Goal: Task Accomplishment & Management: Manage account settings

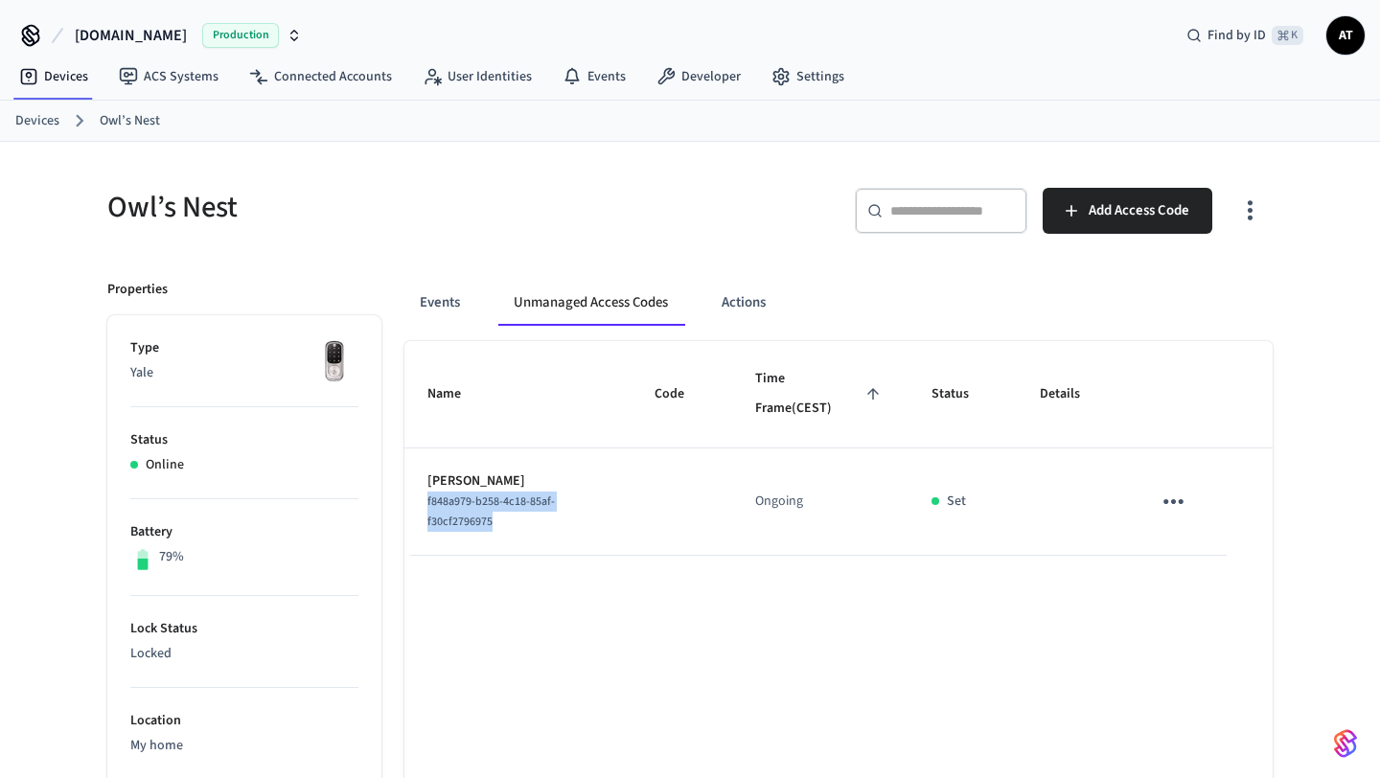
click at [554, 527] on div "f848a979-b258-4c18-85af-f30cf2796975" at bounding box center [518, 512] width 181 height 40
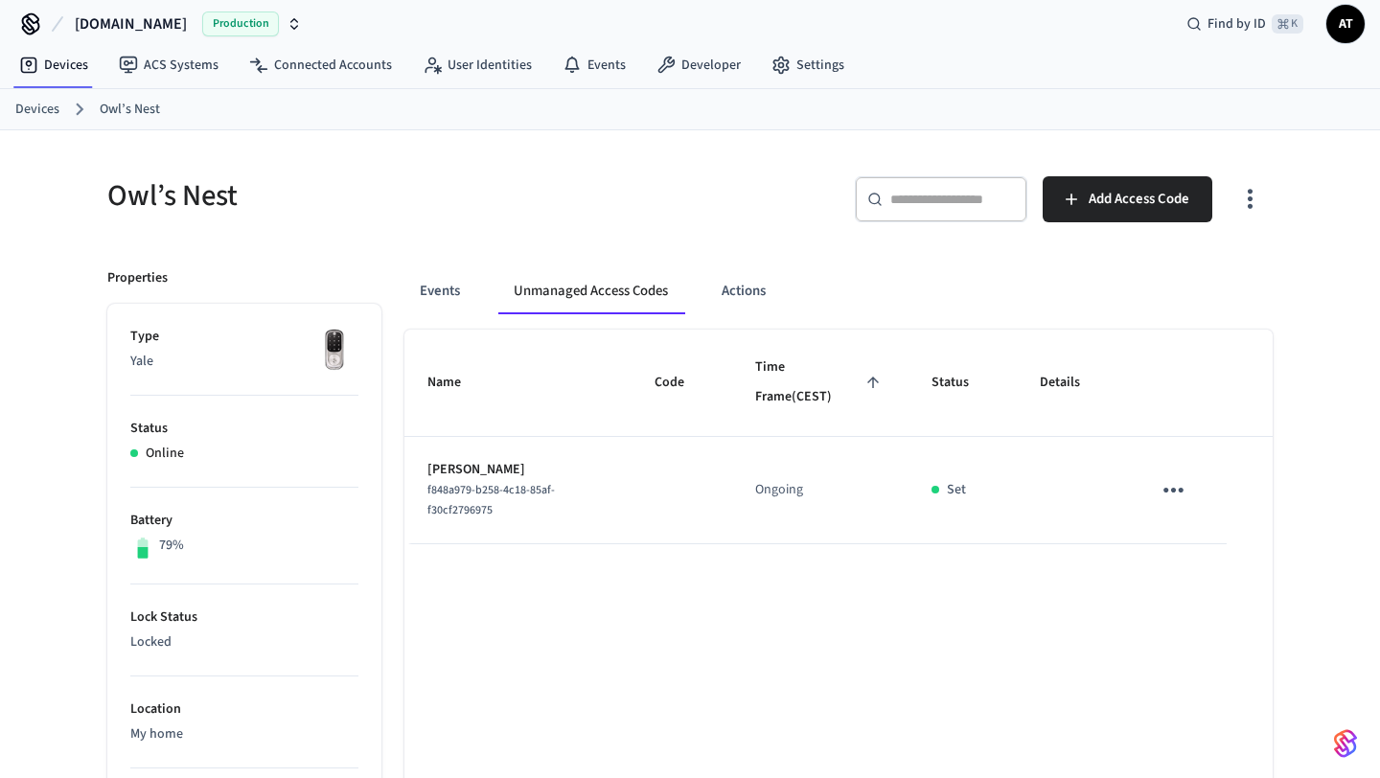
scroll to position [11, 0]
click at [1176, 499] on icon "sticky table" at bounding box center [1174, 491] width 30 height 30
click at [1101, 534] on div at bounding box center [690, 389] width 1380 height 778
click at [1161, 475] on button "sticky table" at bounding box center [1173, 491] width 45 height 45
click at [1169, 438] on div at bounding box center [690, 389] width 1380 height 778
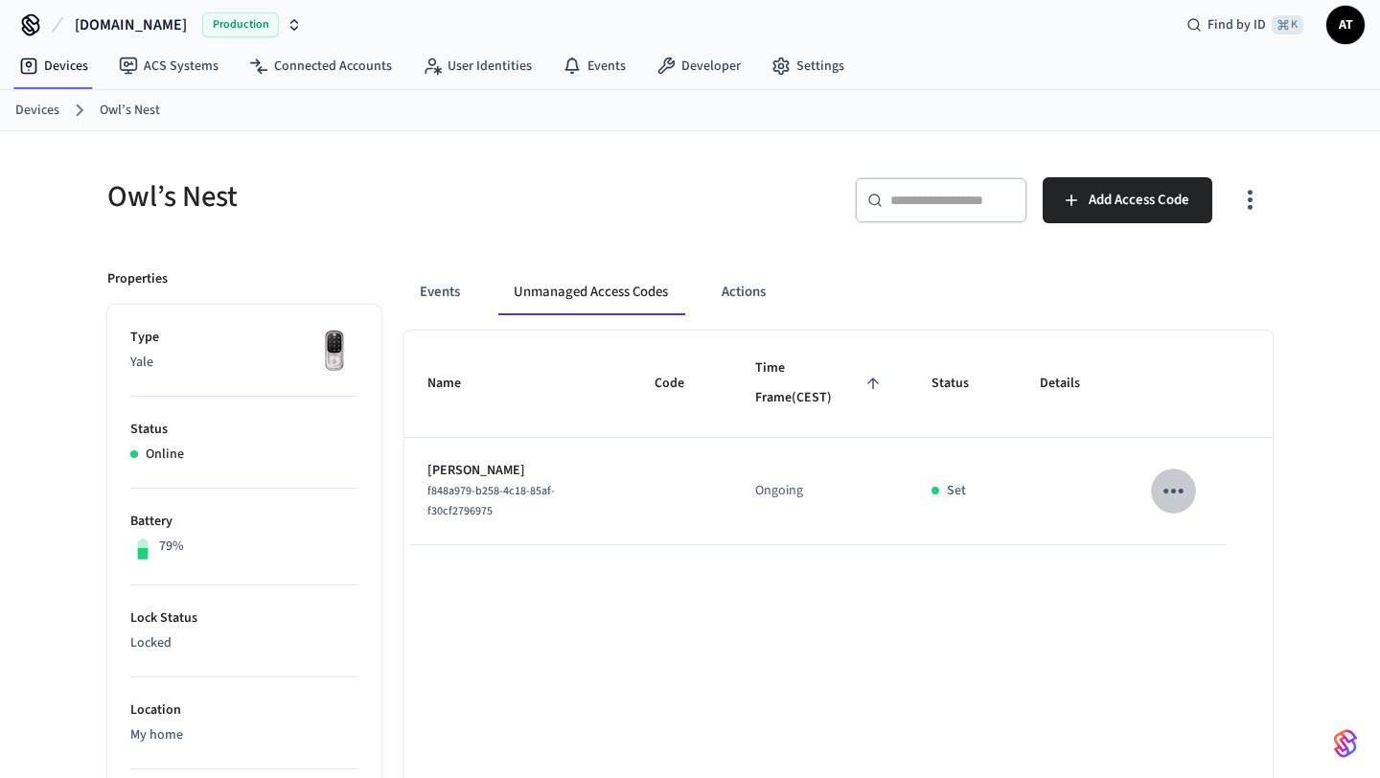
click at [1175, 495] on icon "sticky table" at bounding box center [1174, 491] width 30 height 30
click at [947, 578] on div at bounding box center [690, 389] width 1380 height 778
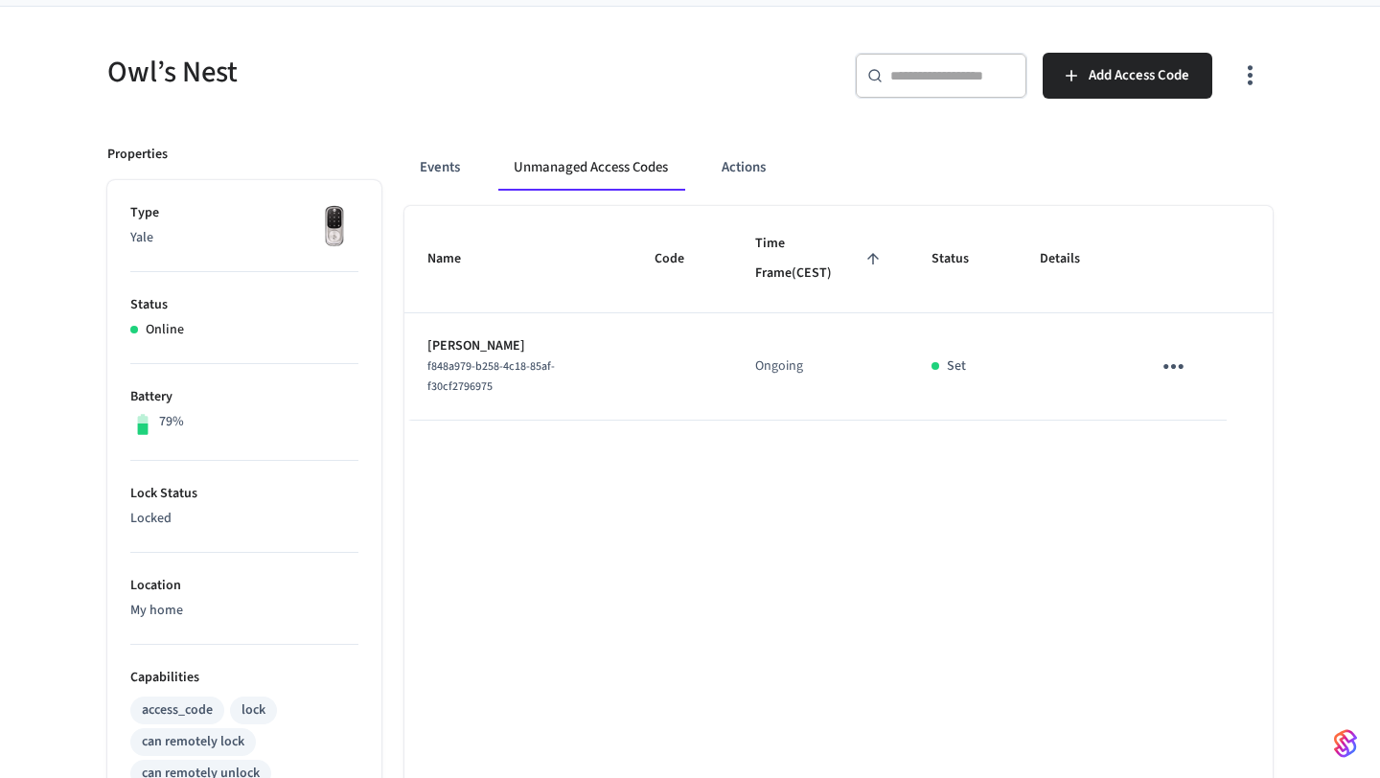
scroll to position [136, 0]
click at [480, 333] on td "Rachel Mc f848a979-b258-4c18-85af-f30cf2796975" at bounding box center [518, 366] width 227 height 107
click at [1260, 84] on icon "button" at bounding box center [1251, 74] width 30 height 30
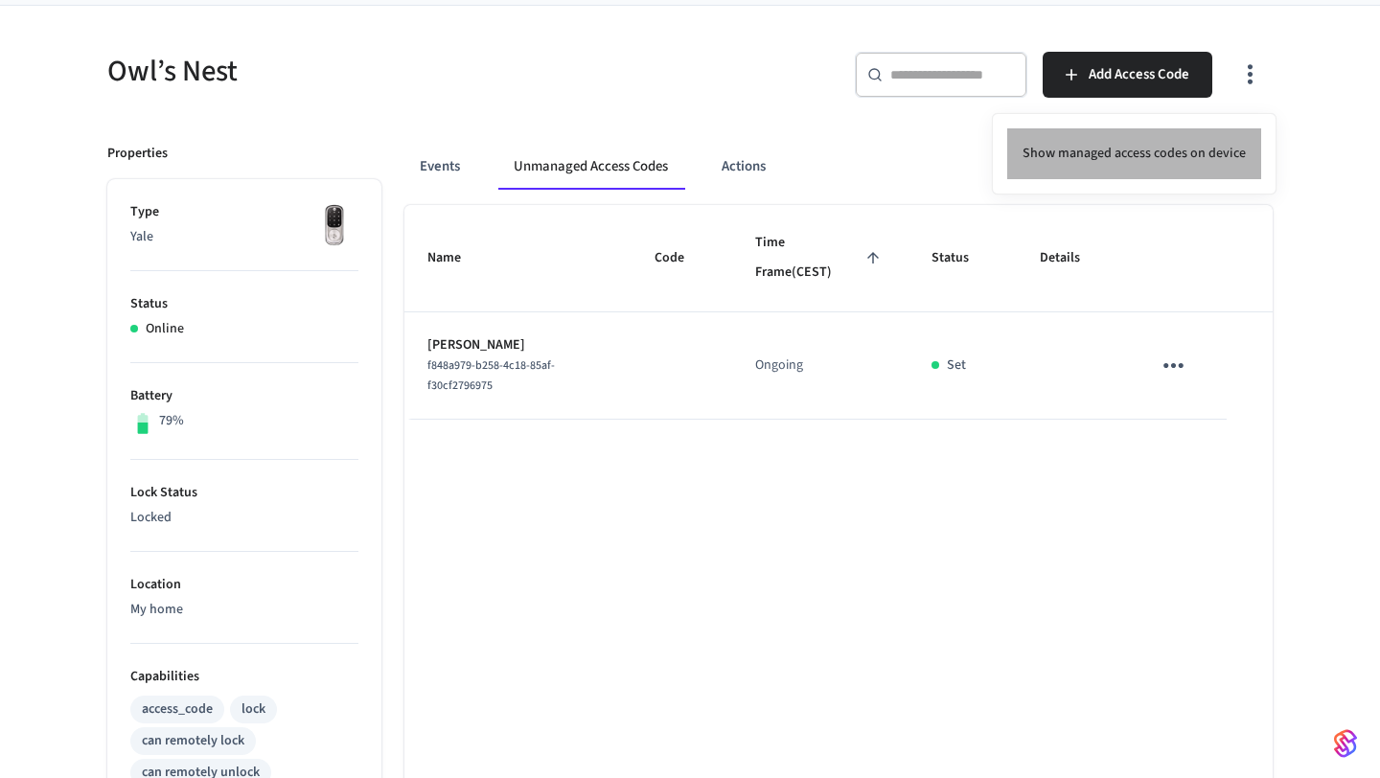
click at [1216, 130] on li "Show managed access codes on device" at bounding box center [1134, 153] width 254 height 51
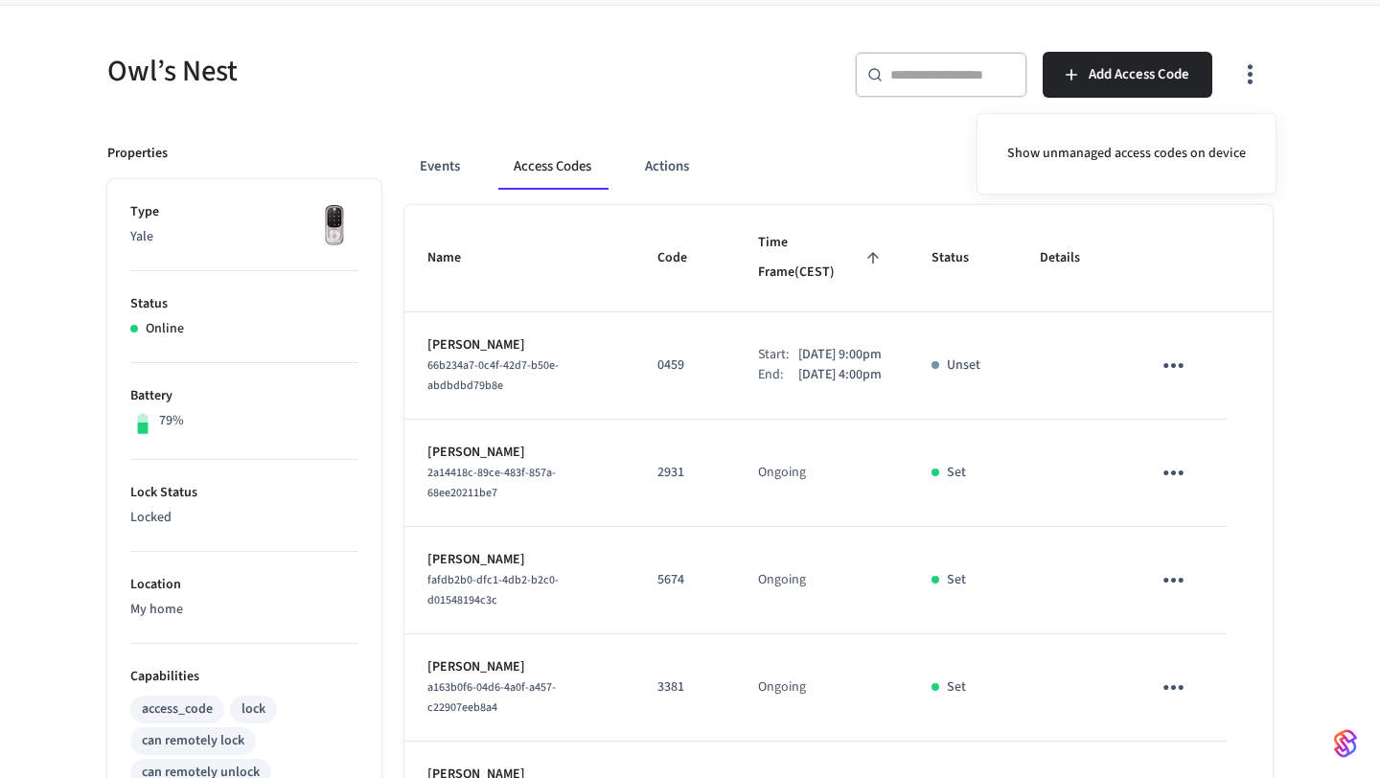
click at [1263, 352] on div at bounding box center [690, 389] width 1380 height 778
click at [1308, 352] on div "Owl’s Nest ​ ​ Add Access Code Properties Type Yale Status Online Battery 79% L…" at bounding box center [690, 742] width 1380 height 1473
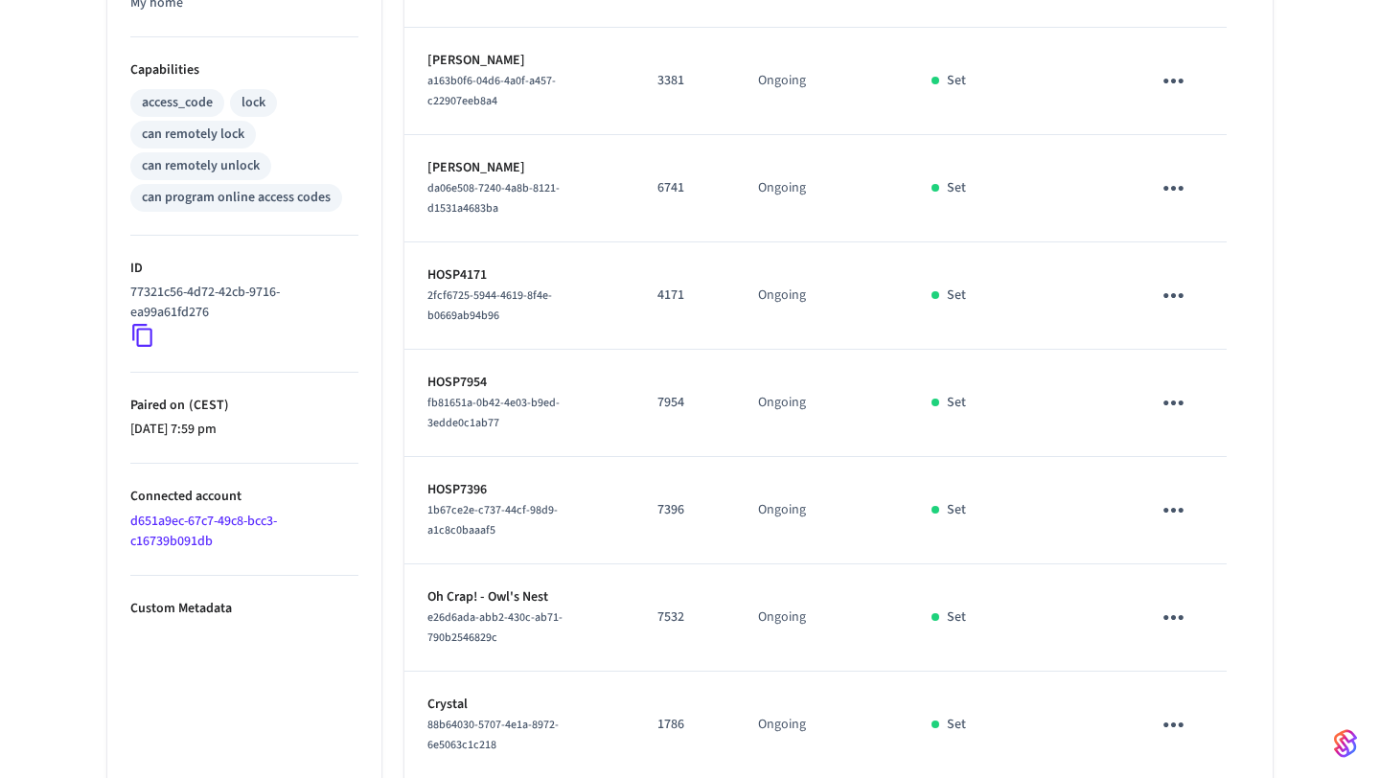
scroll to position [827, 0]
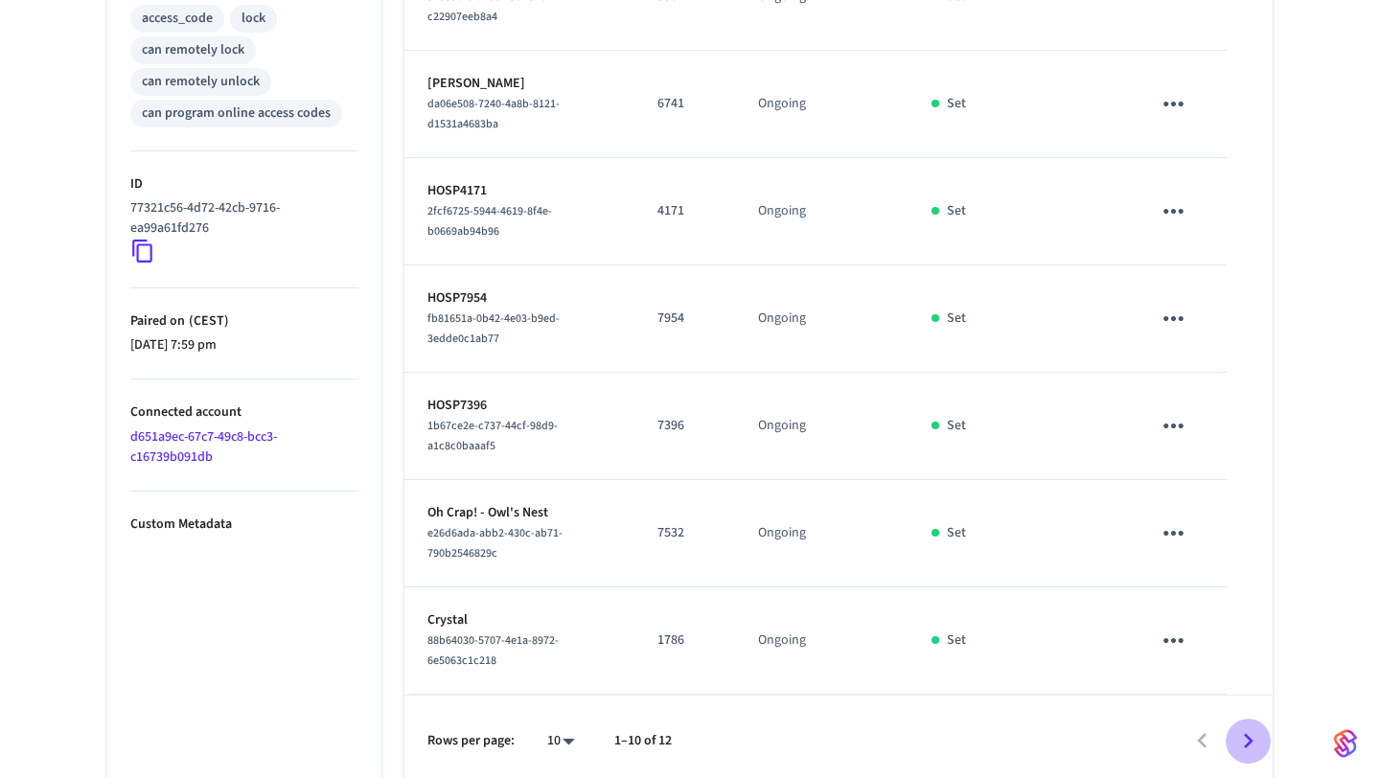
click at [1249, 734] on icon "Go to next page" at bounding box center [1249, 741] width 10 height 15
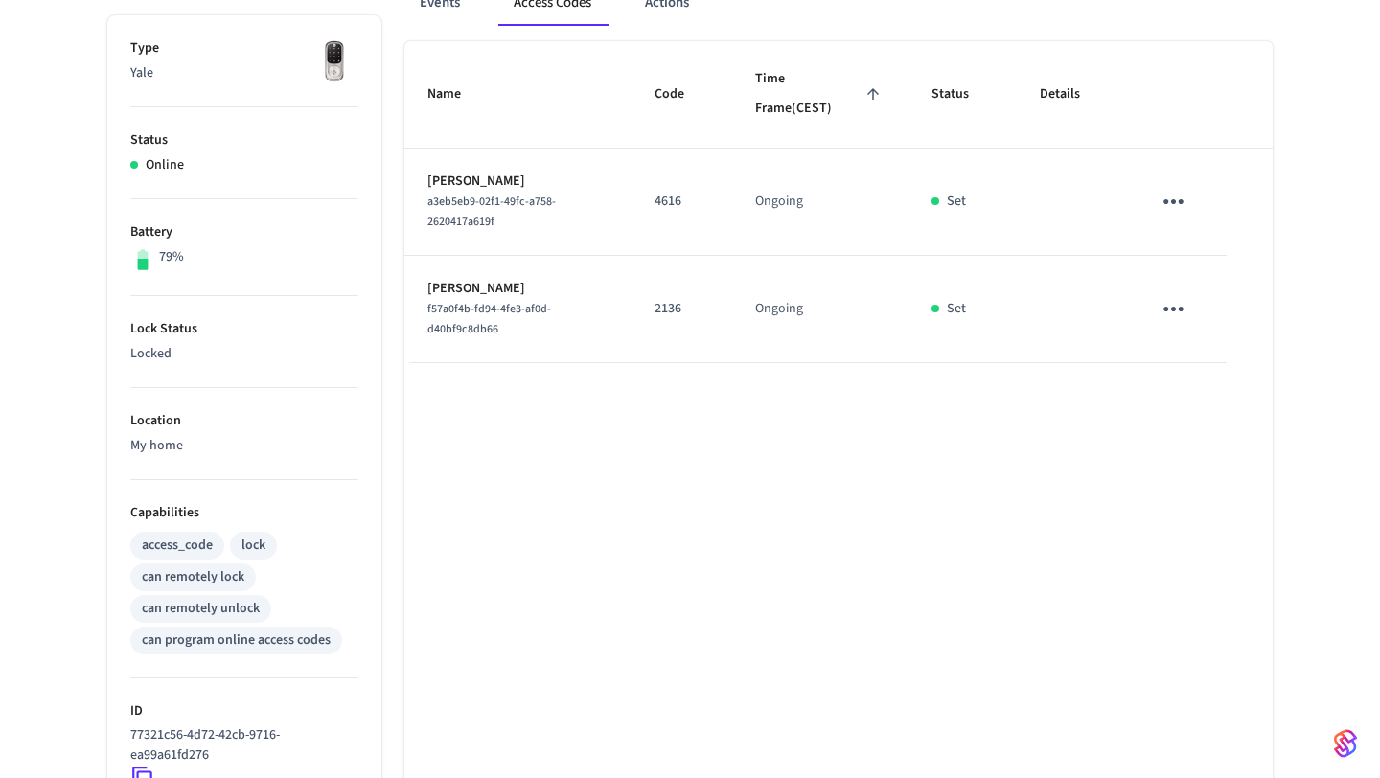
scroll to position [612, 0]
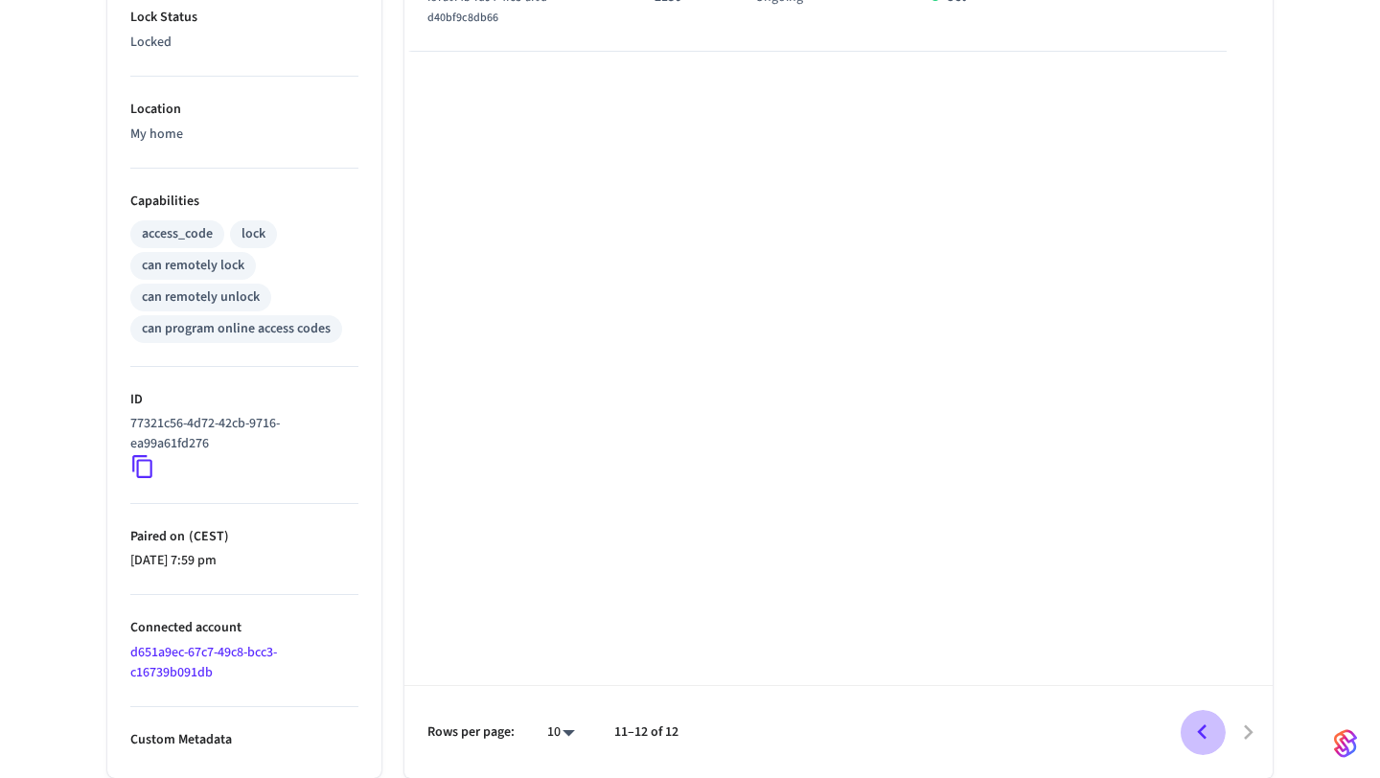
click at [1192, 731] on icon "Go to previous page" at bounding box center [1203, 733] width 30 height 30
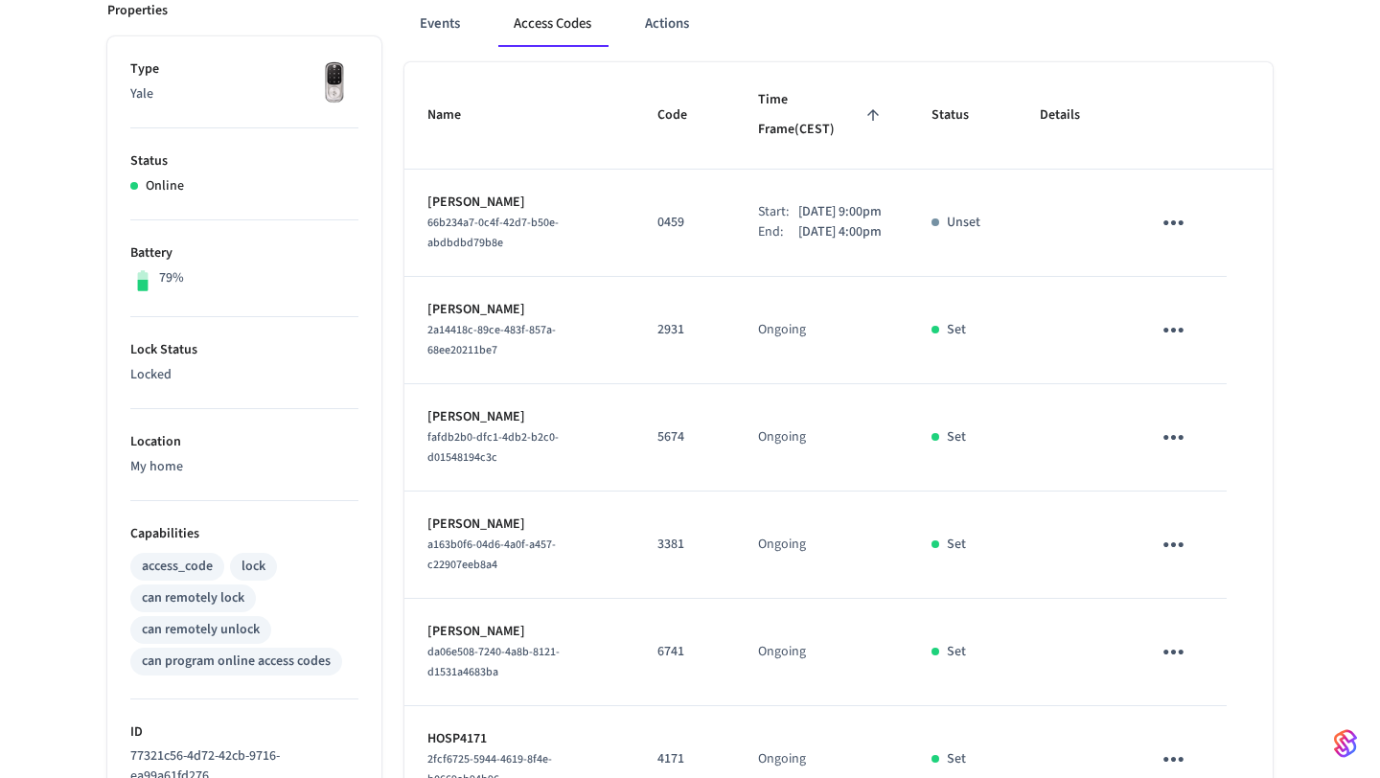
scroll to position [282, 0]
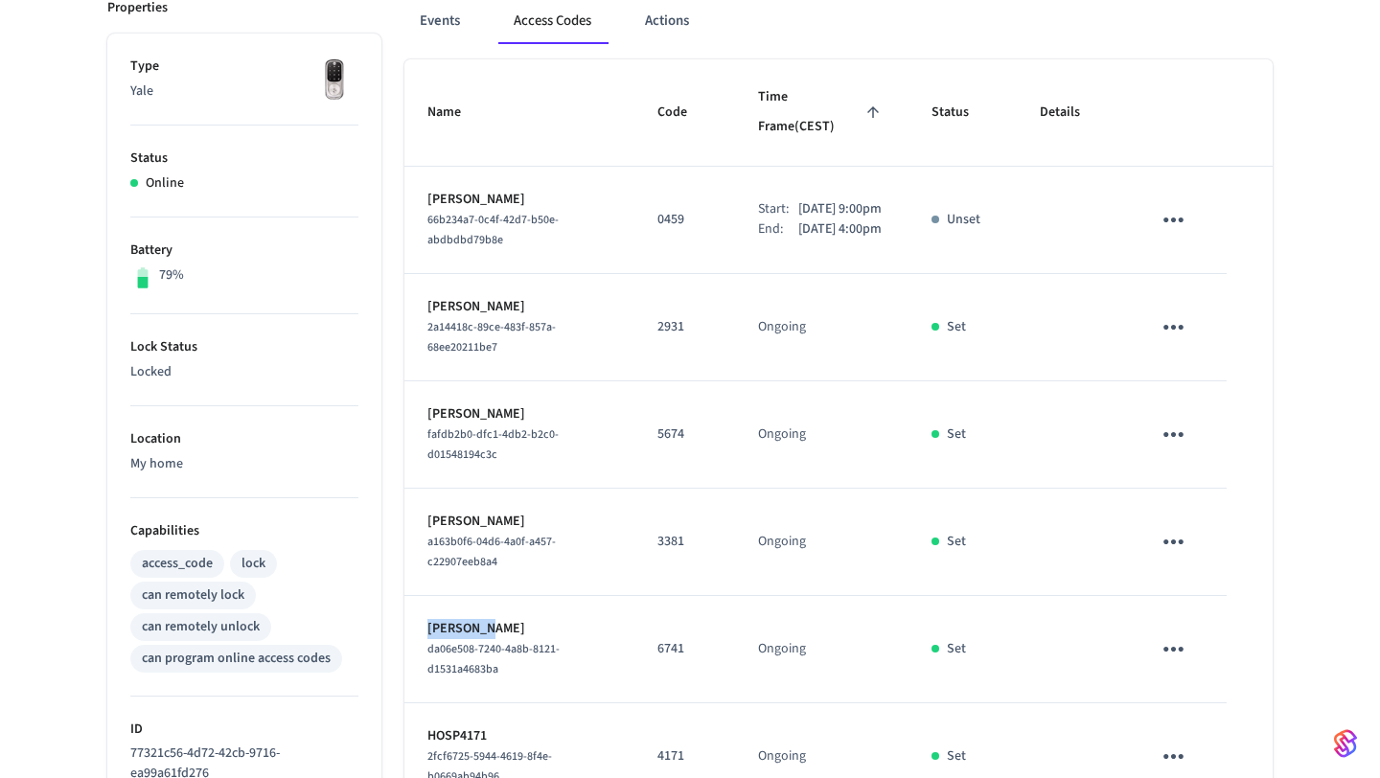
drag, startPoint x: 497, startPoint y: 615, endPoint x: 413, endPoint y: 615, distance: 83.4
click at [412, 615] on td "Rachel Mc da06e508-7240-4a8b-8121-d1531a4683ba" at bounding box center [520, 649] width 230 height 107
click at [509, 619] on p "[PERSON_NAME]" at bounding box center [520, 629] width 184 height 20
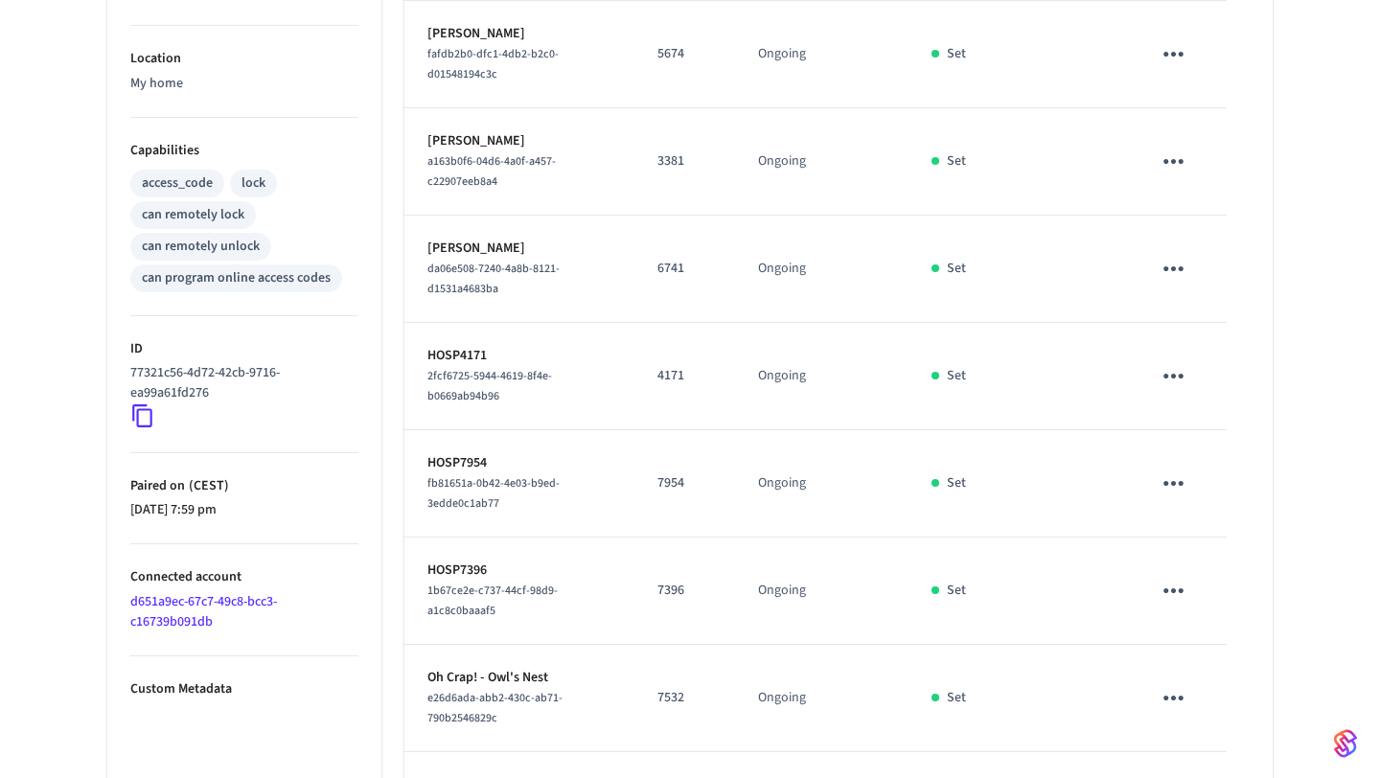
scroll to position [648, 0]
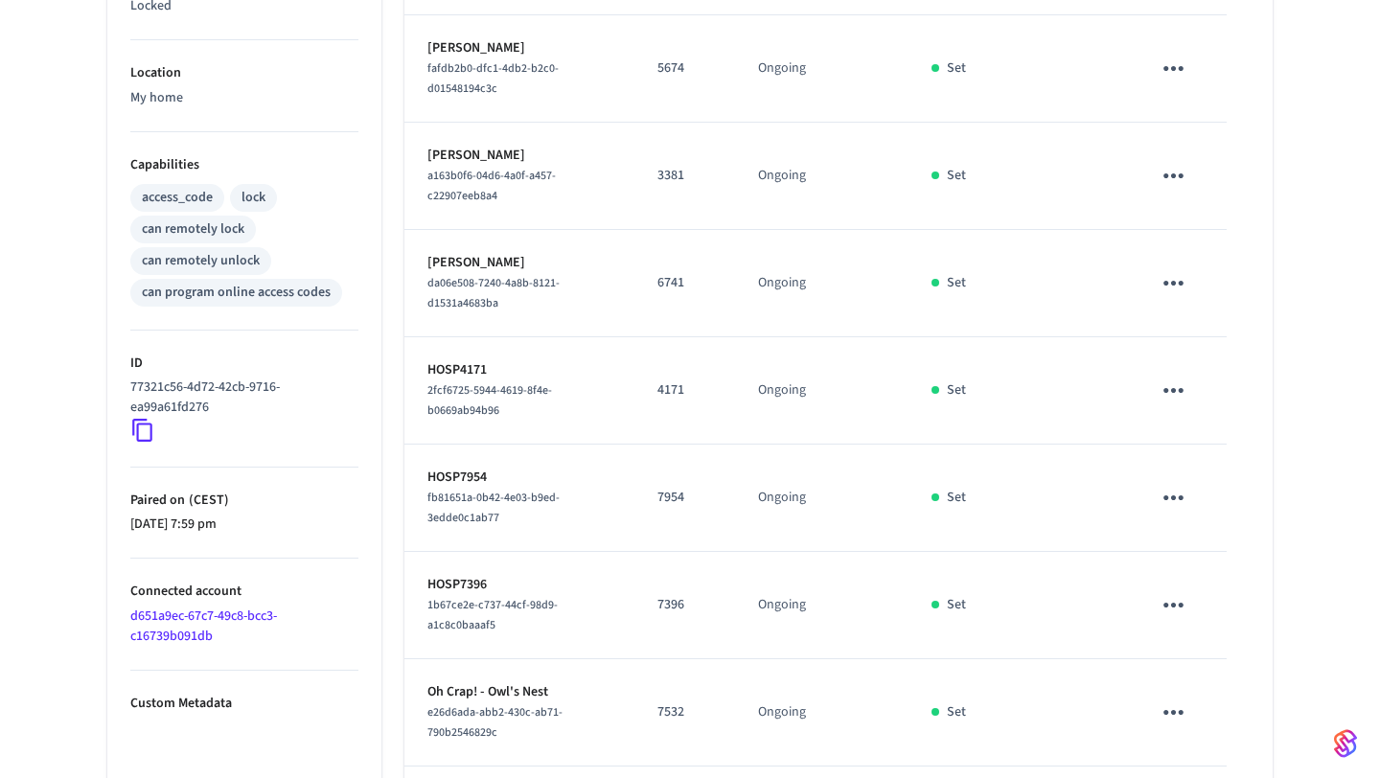
click at [611, 288] on td "Rachel Mc da06e508-7240-4a8b-8121-d1531a4683ba" at bounding box center [520, 283] width 230 height 107
click at [483, 286] on span "da06e508-7240-4a8b-8121-d1531a4683ba" at bounding box center [494, 293] width 132 height 36
click at [488, 282] on span "da06e508-7240-4a8b-8121-d1531a4683ba" at bounding box center [494, 293] width 132 height 36
drag, startPoint x: 504, startPoint y: 296, endPoint x: 407, endPoint y: 280, distance: 98.2
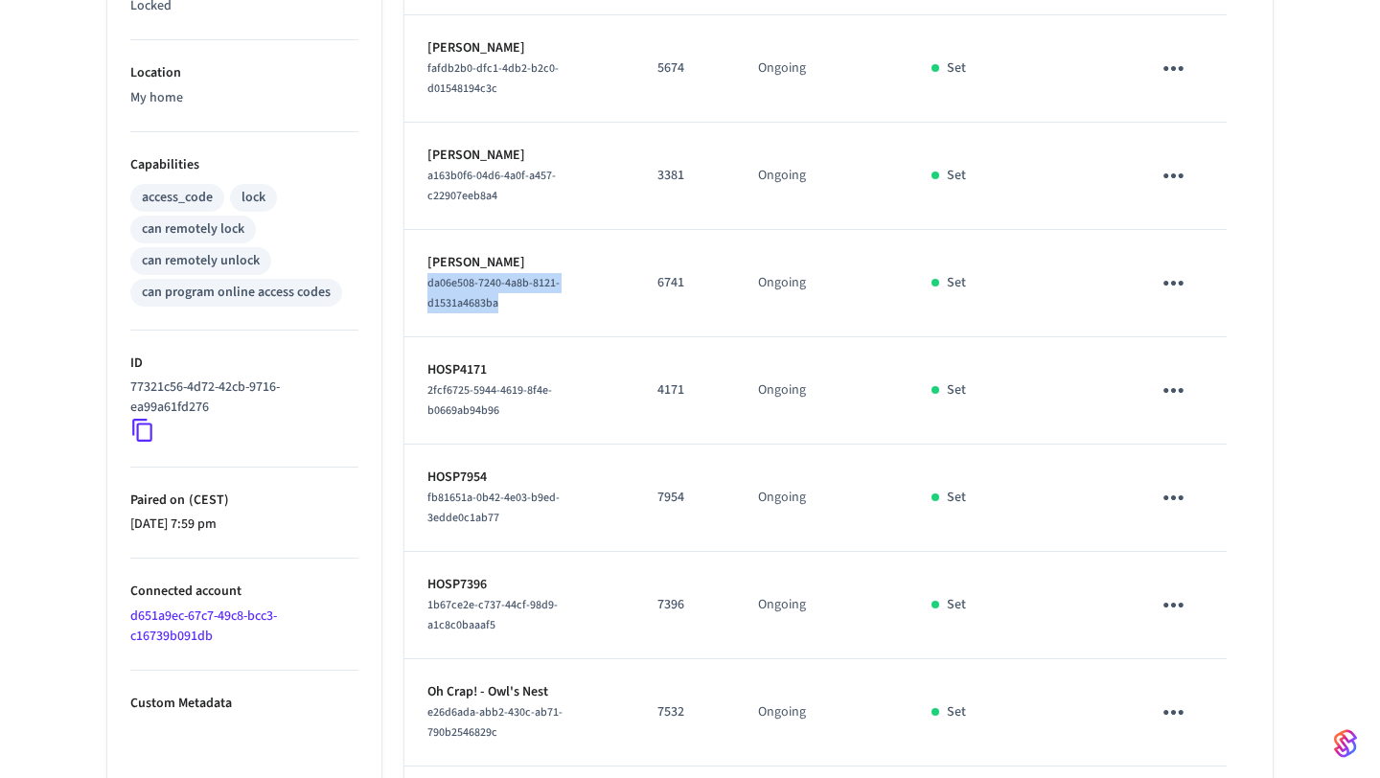
click at [407, 280] on td "Rachel Mc da06e508-7240-4a8b-8121-d1531a4683ba" at bounding box center [520, 283] width 230 height 107
copy span "da06e508-7240-4a8b-8121-d1531a4683ba"
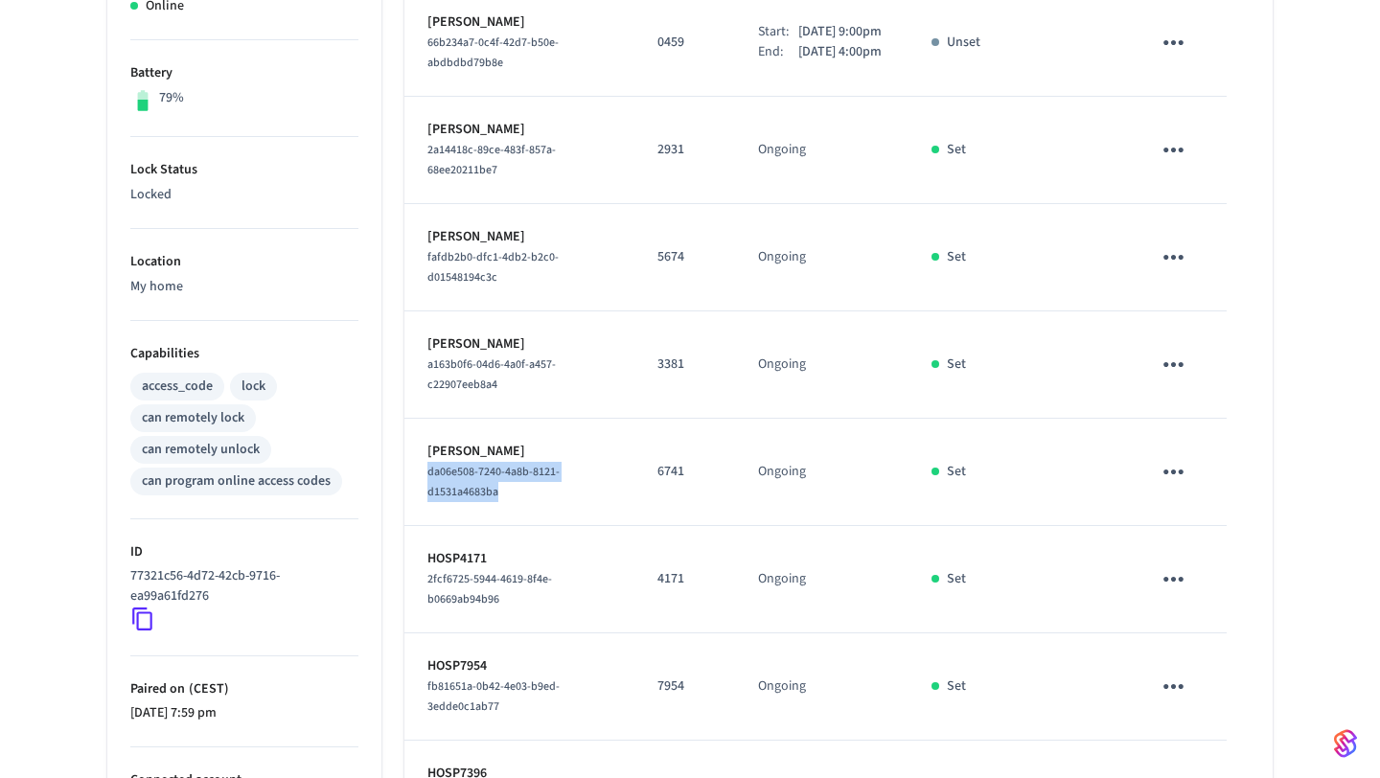
scroll to position [0, 0]
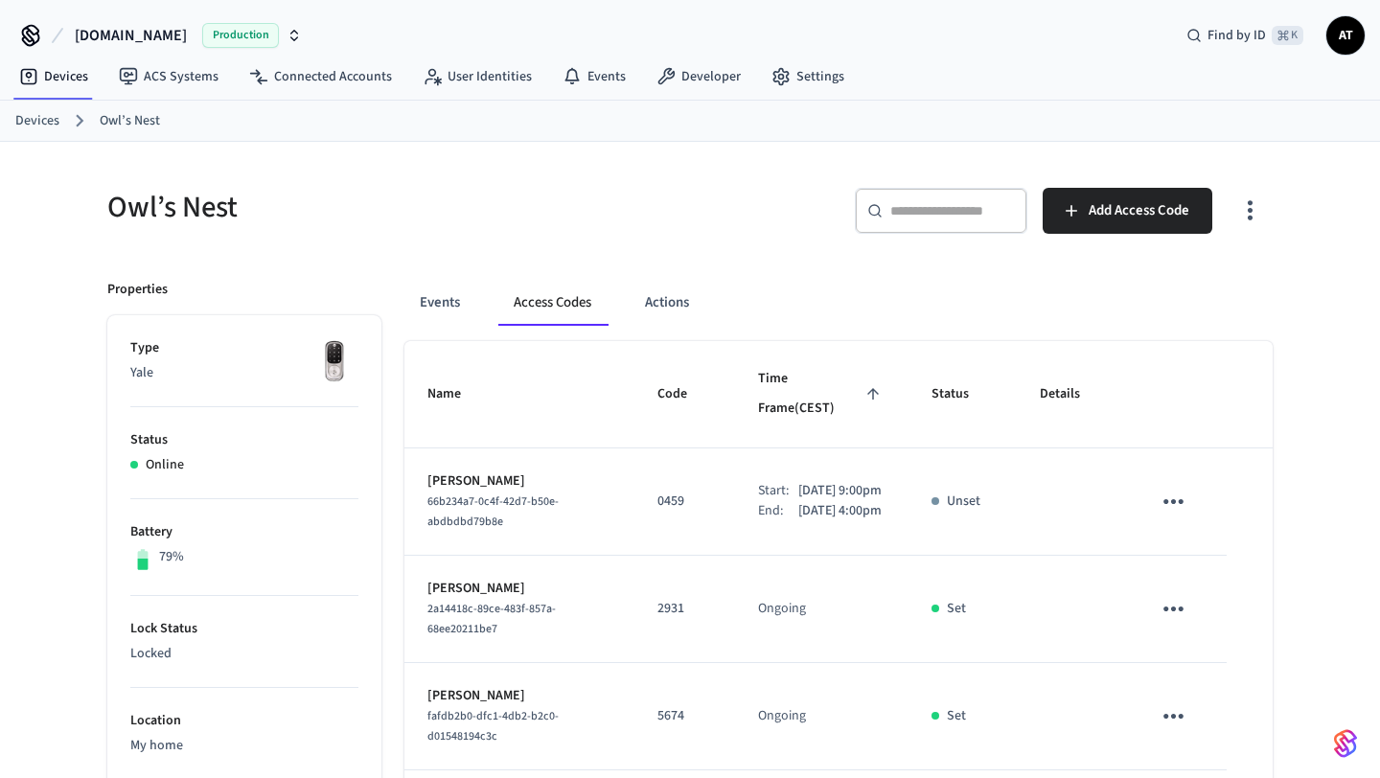
click at [1262, 195] on button "button" at bounding box center [1250, 211] width 45 height 77
click at [1168, 298] on li "Show unmanaged access codes on device" at bounding box center [1126, 290] width 269 height 51
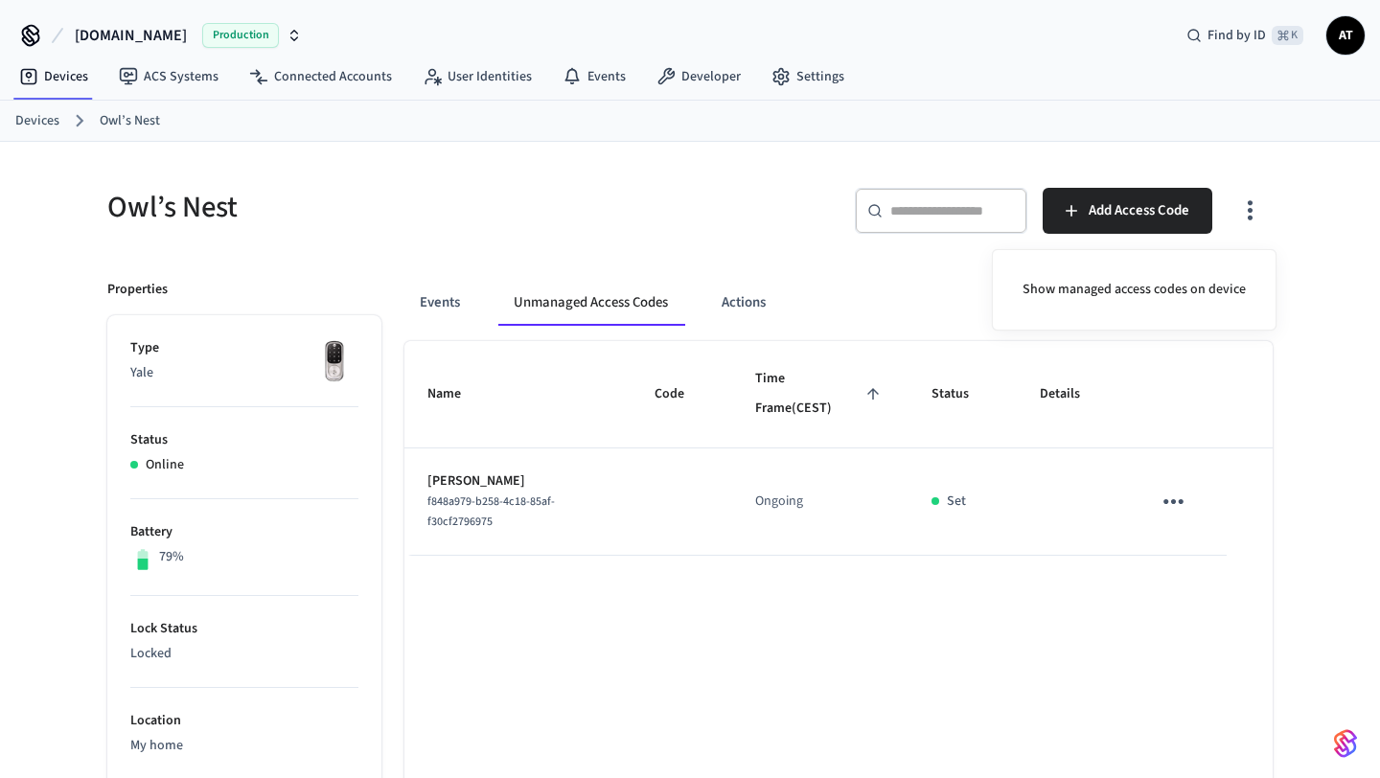
click at [1173, 500] on div at bounding box center [690, 389] width 1380 height 778
click at [1166, 493] on icon "sticky table" at bounding box center [1174, 502] width 30 height 30
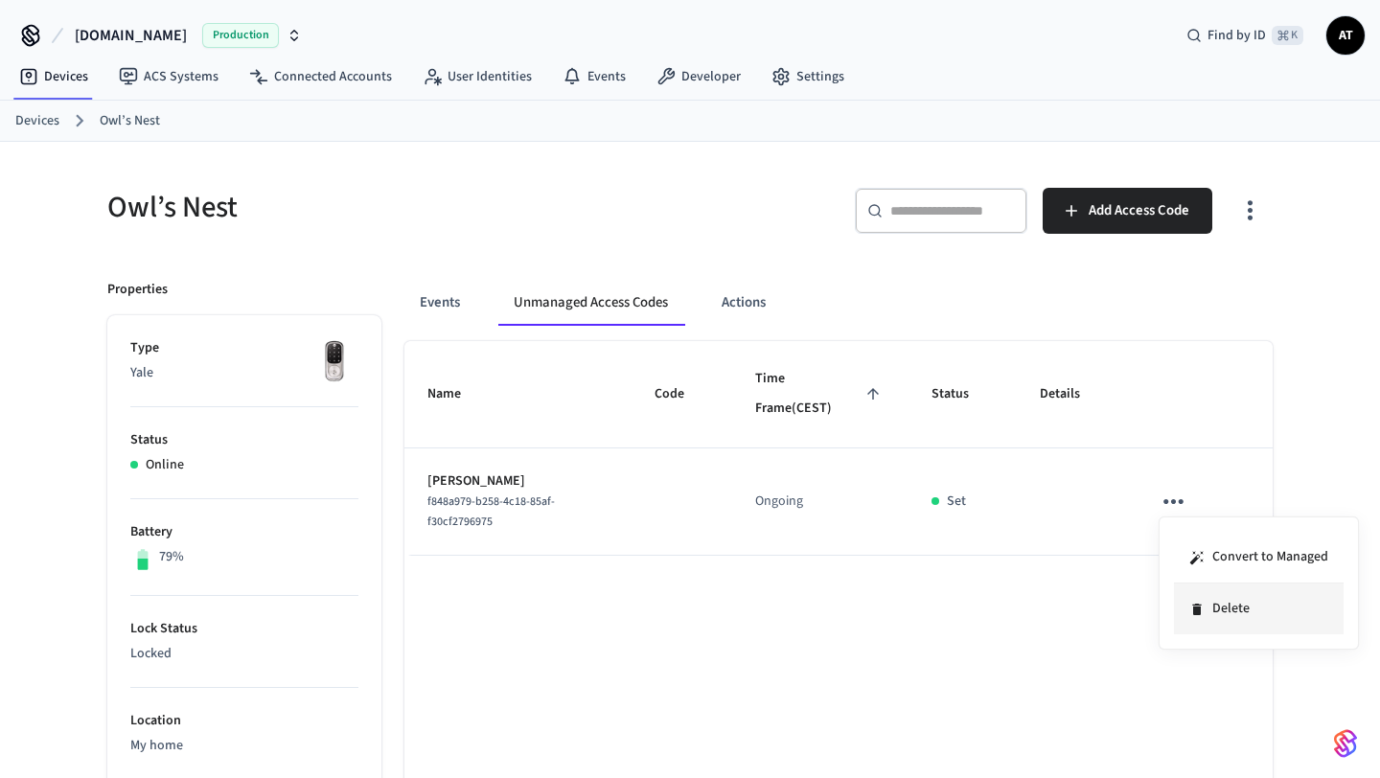
click at [1198, 597] on li "Delete" at bounding box center [1259, 609] width 170 height 51
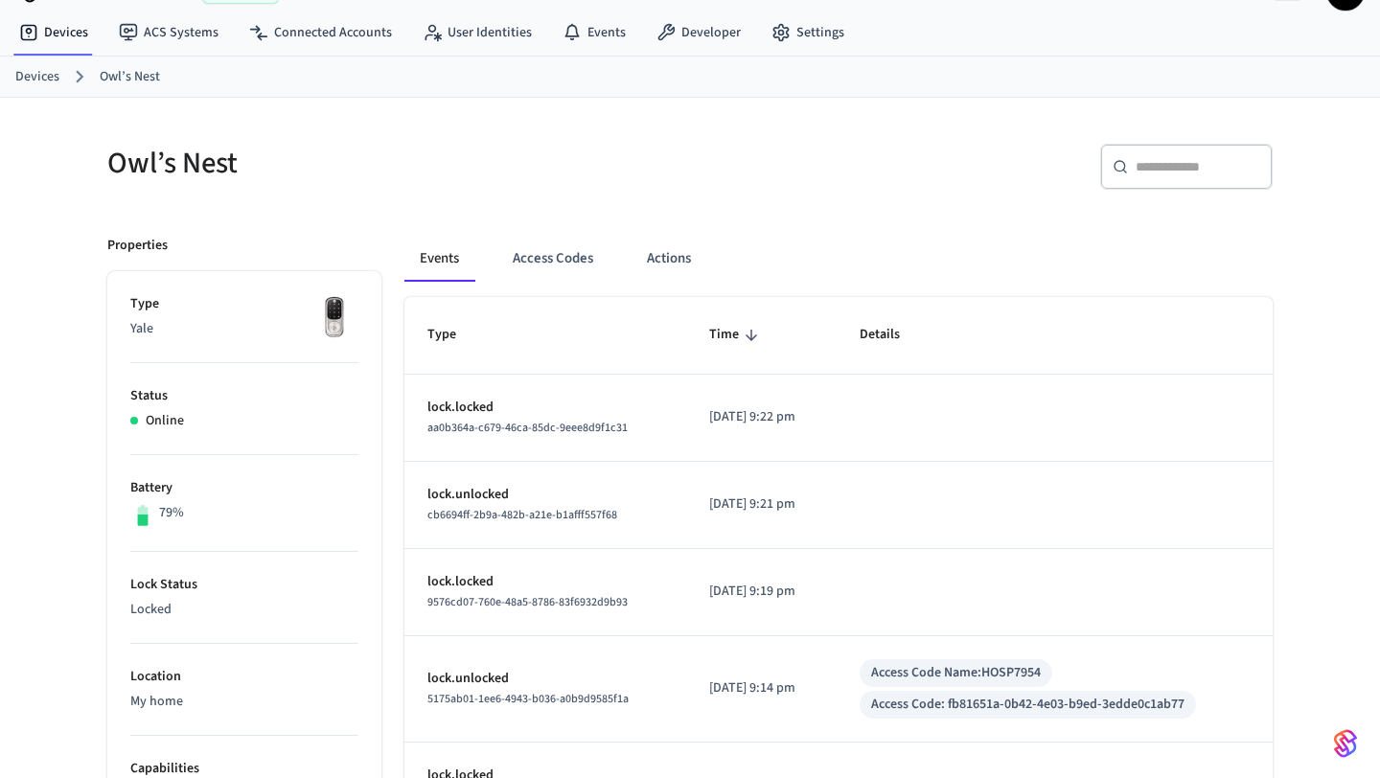
scroll to position [48, 0]
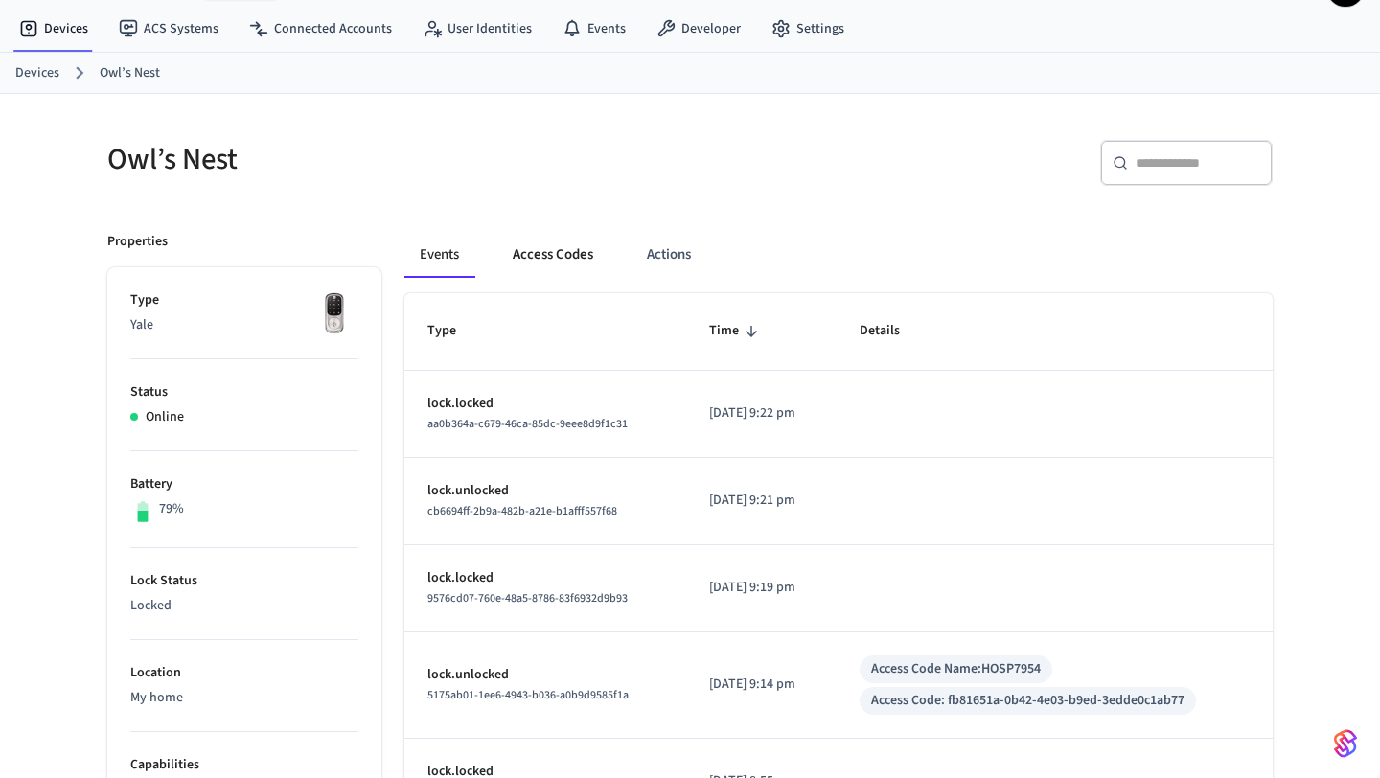
click at [577, 256] on button "Access Codes" at bounding box center [553, 255] width 111 height 46
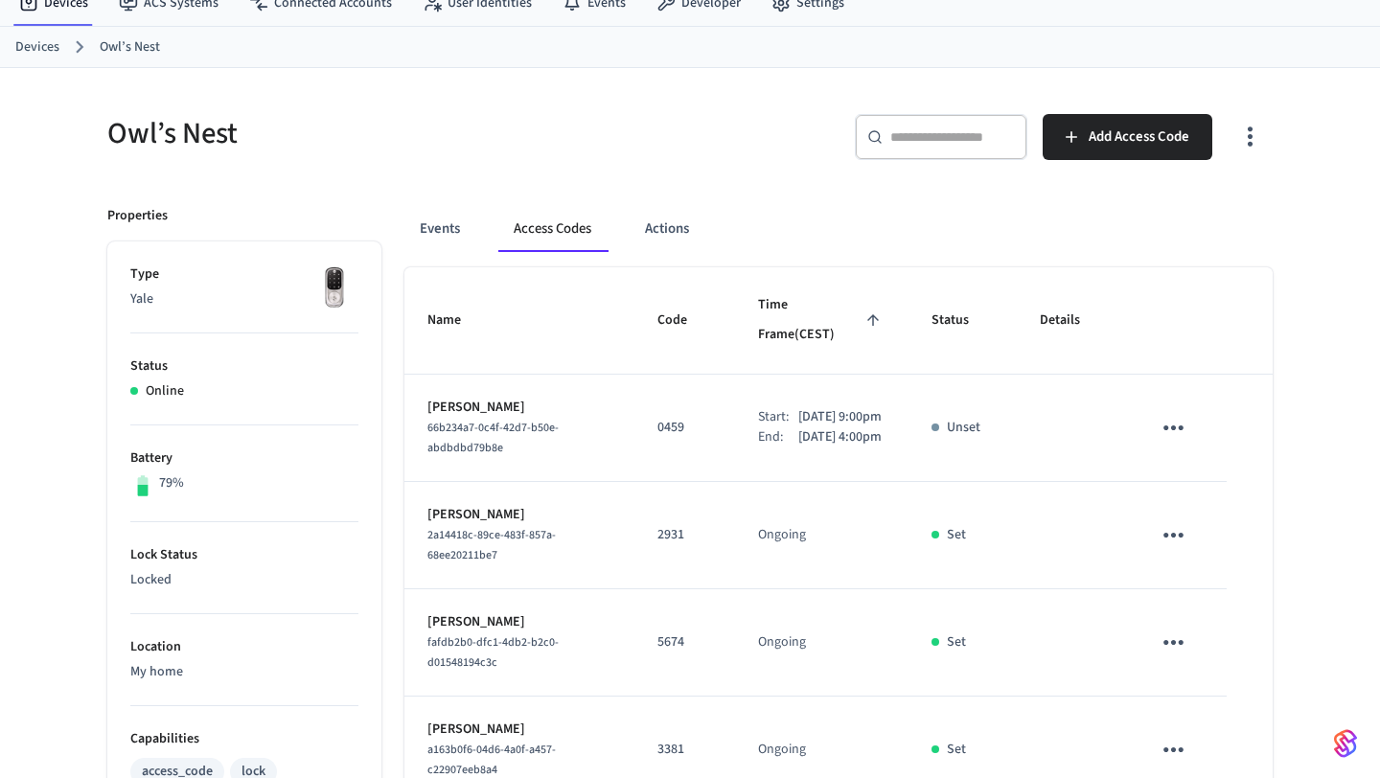
scroll to position [88, 0]
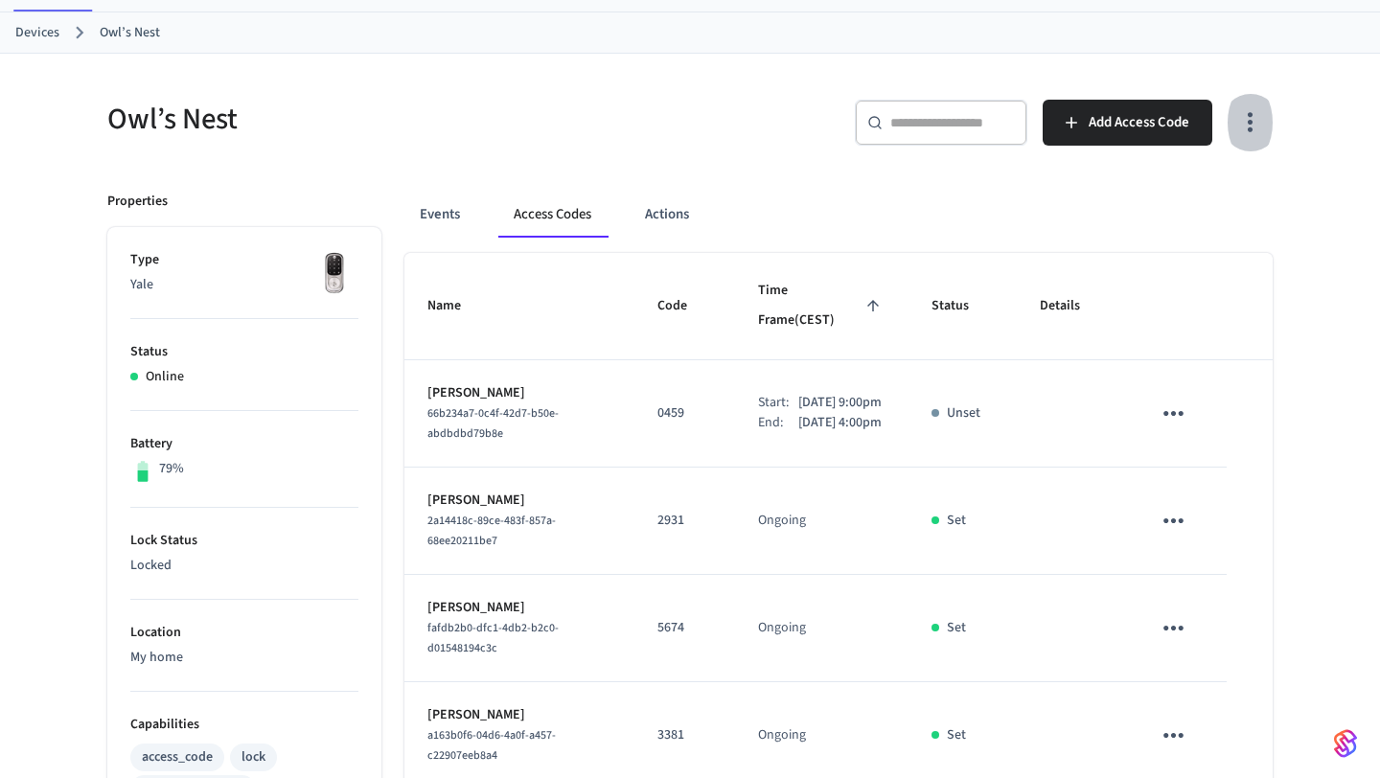
click at [1245, 130] on icon "button" at bounding box center [1251, 122] width 30 height 30
click at [1205, 193] on li "Show unmanaged access codes on device" at bounding box center [1126, 201] width 269 height 51
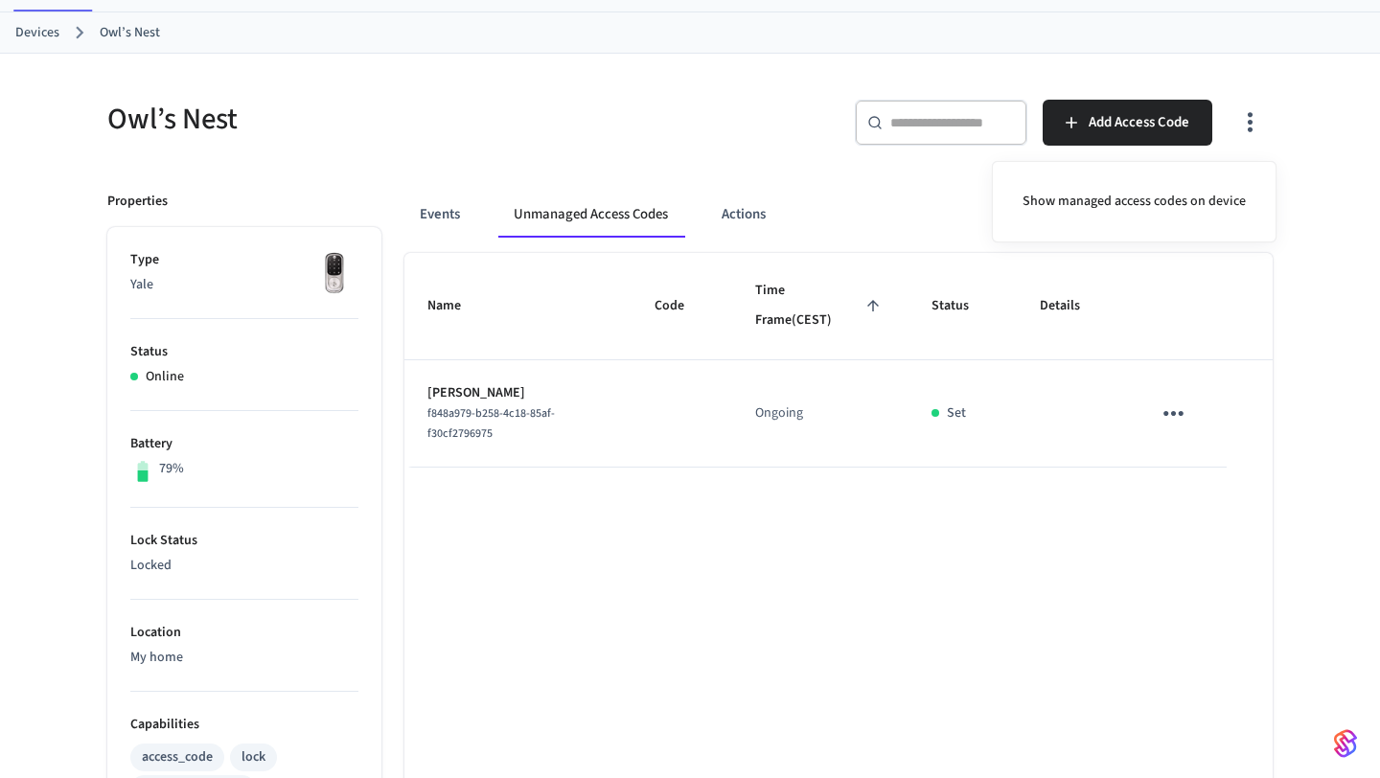
click at [499, 389] on div at bounding box center [690, 389] width 1380 height 778
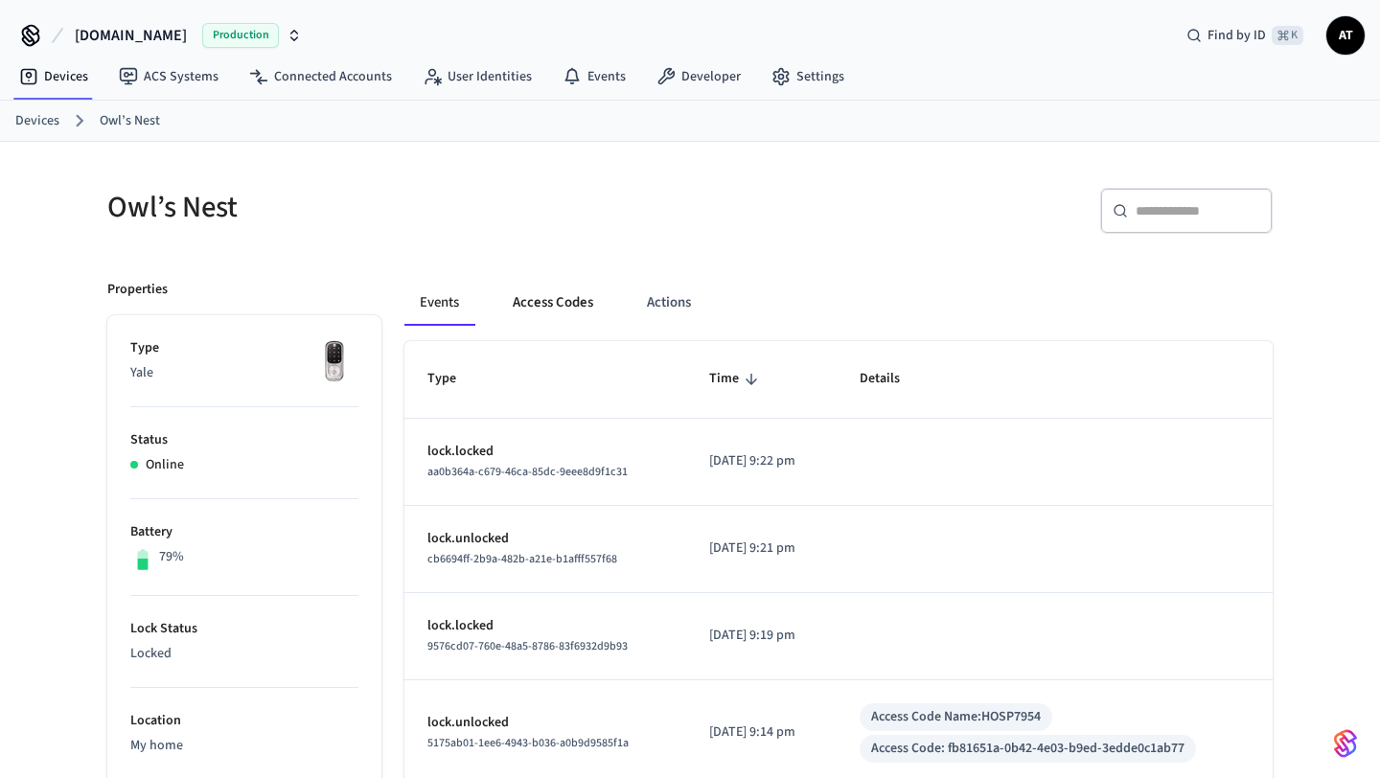
click at [534, 318] on button "Access Codes" at bounding box center [553, 303] width 111 height 46
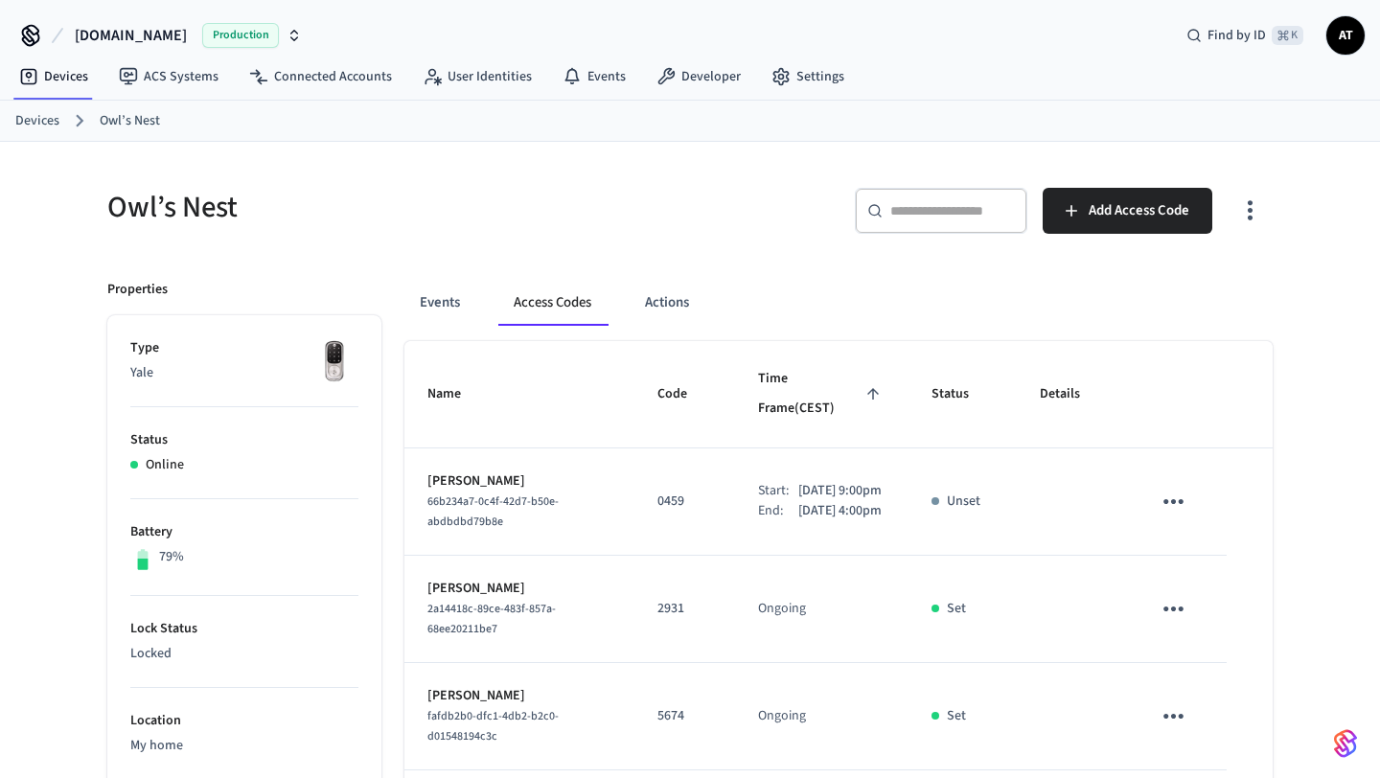
click at [1250, 229] on button "button" at bounding box center [1250, 211] width 45 height 77
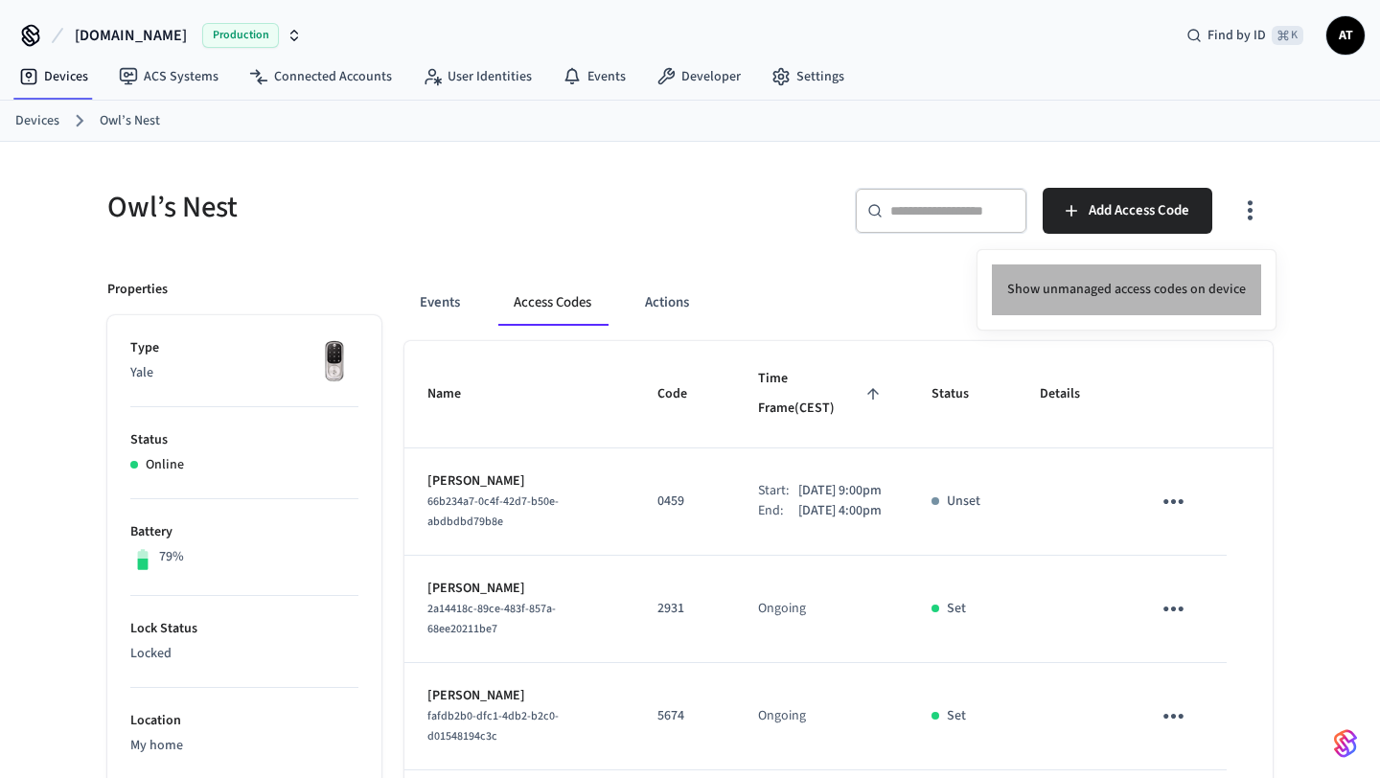
click at [1205, 274] on li "Show unmanaged access codes on device" at bounding box center [1126, 290] width 269 height 51
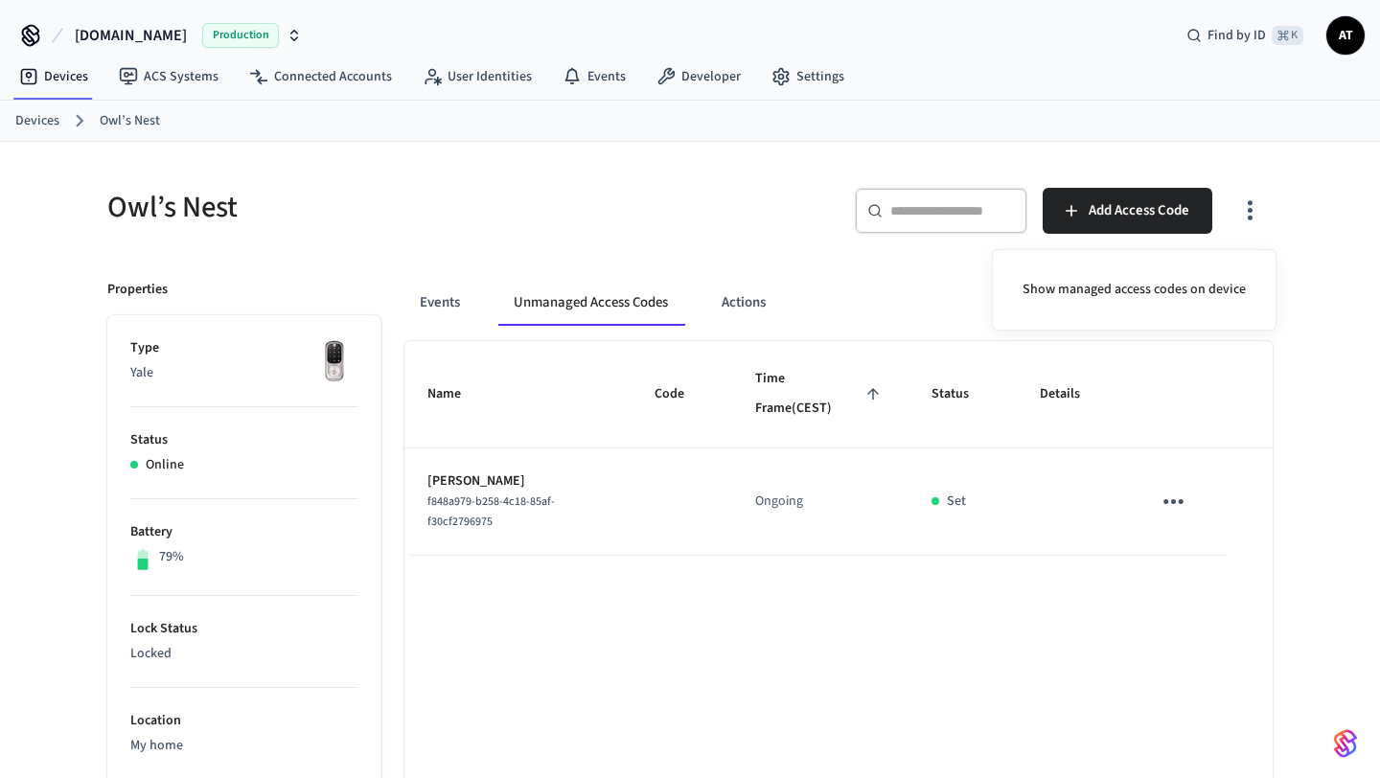
click at [490, 505] on div at bounding box center [690, 389] width 1380 height 778
click at [475, 486] on p "[PERSON_NAME]" at bounding box center [518, 482] width 181 height 20
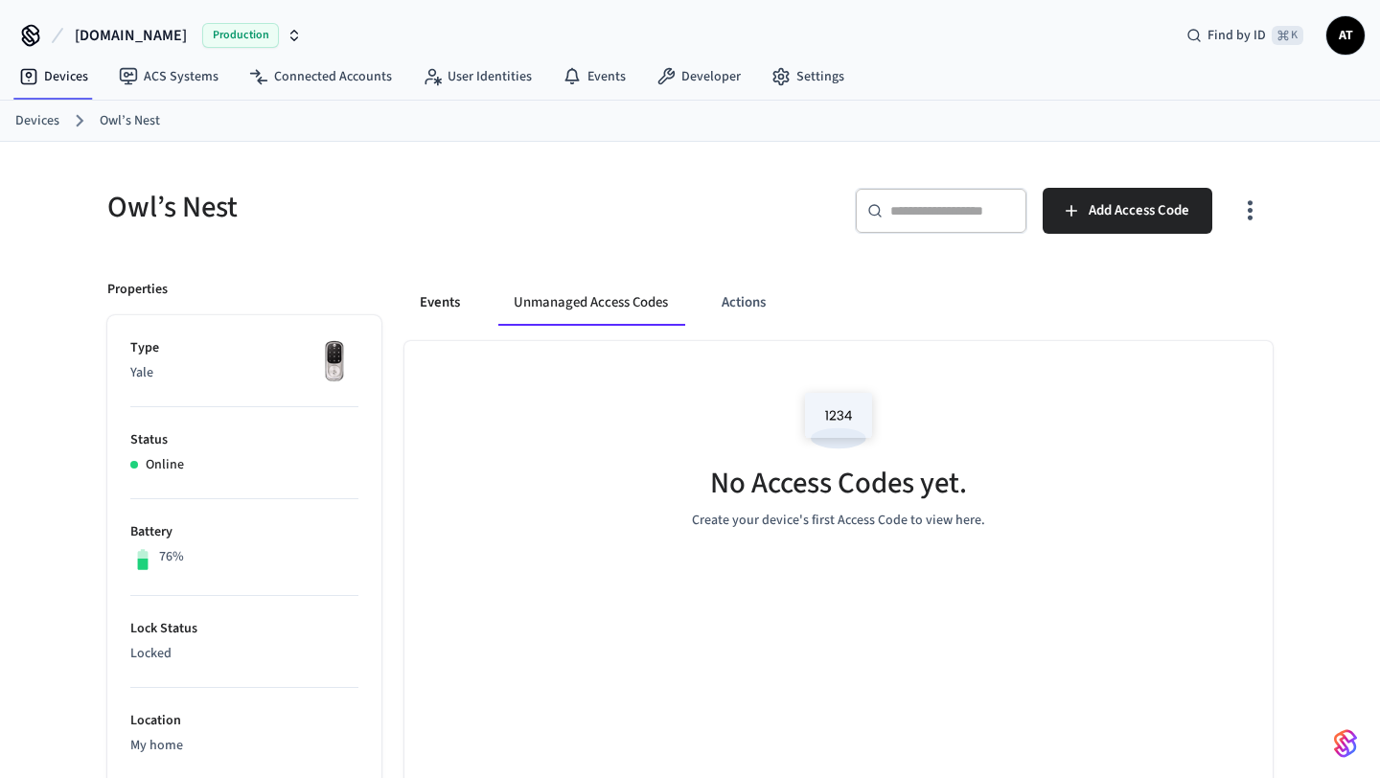
click at [442, 324] on button "Events" at bounding box center [440, 303] width 71 height 46
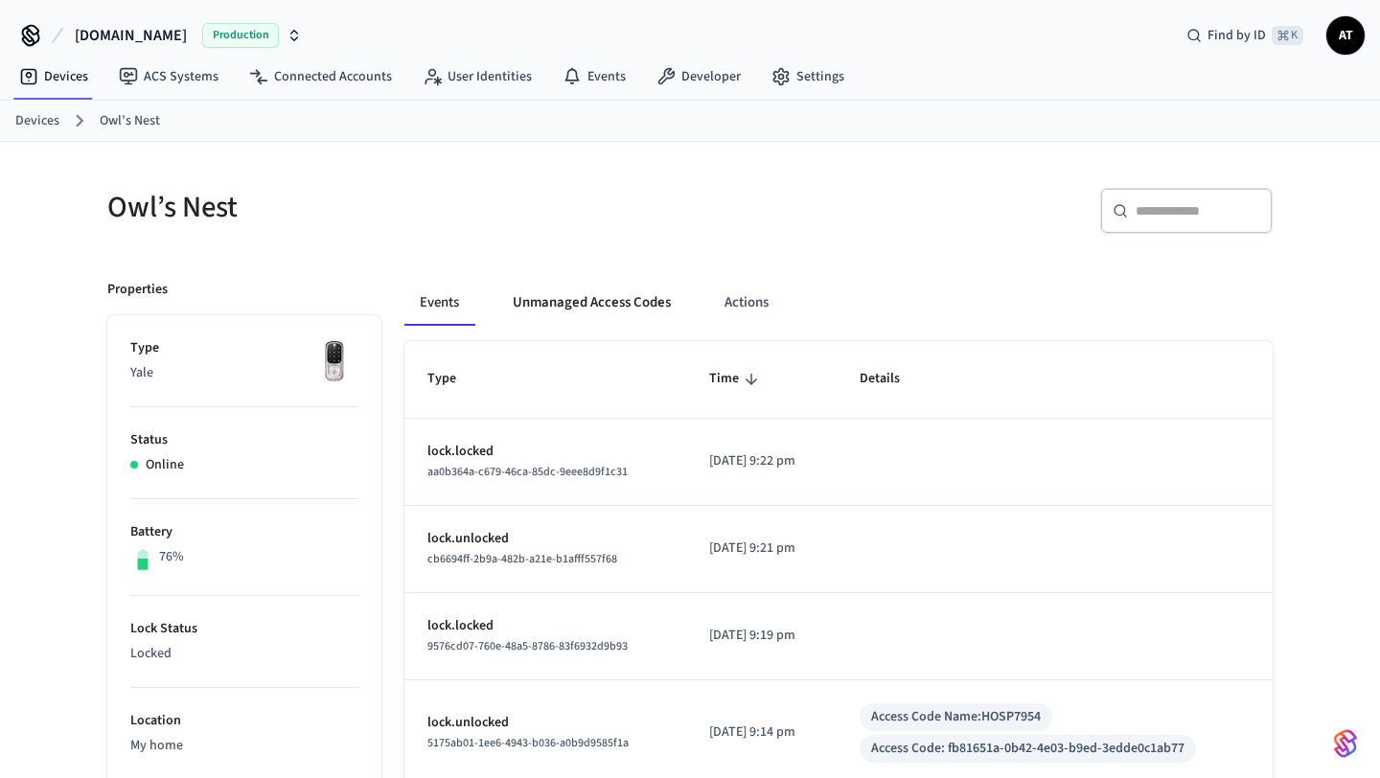
click at [566, 305] on button "Unmanaged Access Codes" at bounding box center [592, 303] width 189 height 46
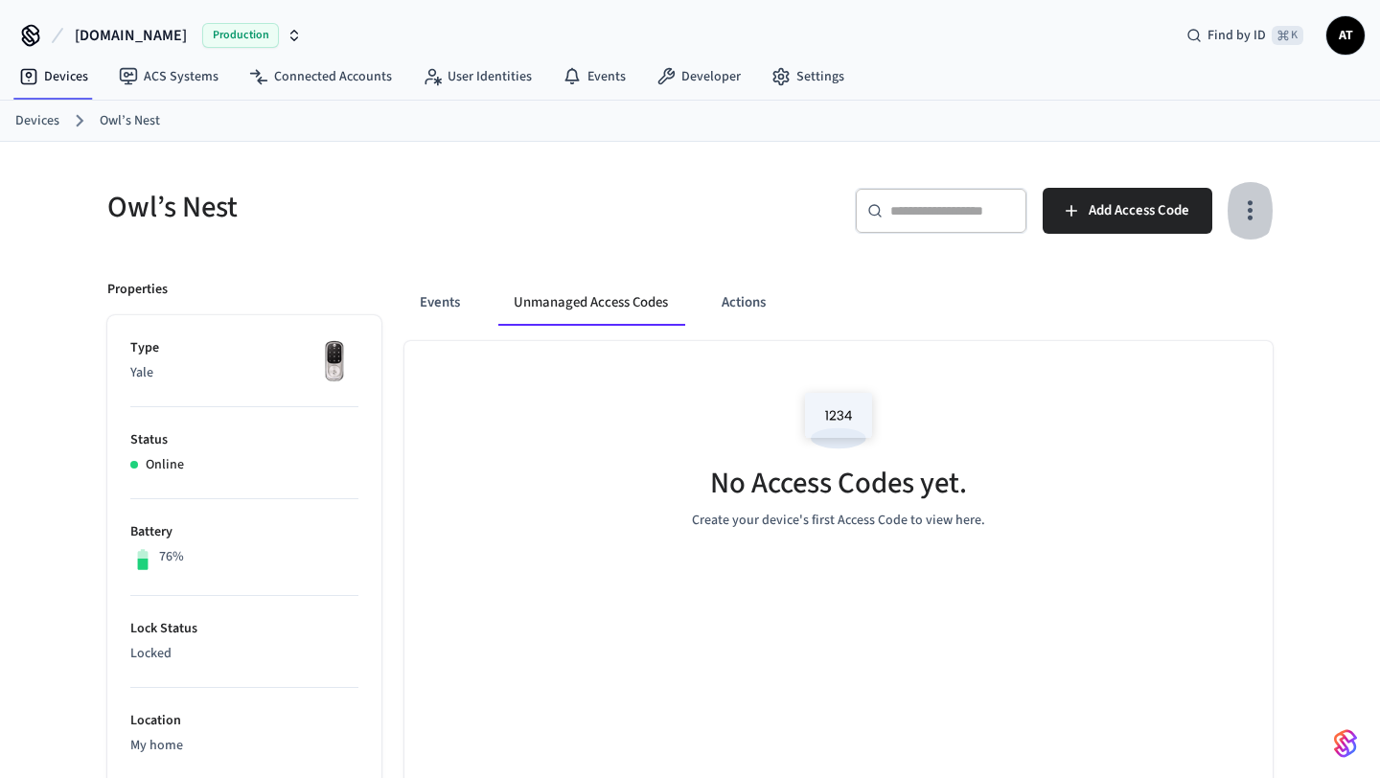
click at [1236, 220] on icon "button" at bounding box center [1251, 211] width 30 height 30
click at [1203, 271] on li "Show managed access codes on device" at bounding box center [1134, 290] width 254 height 51
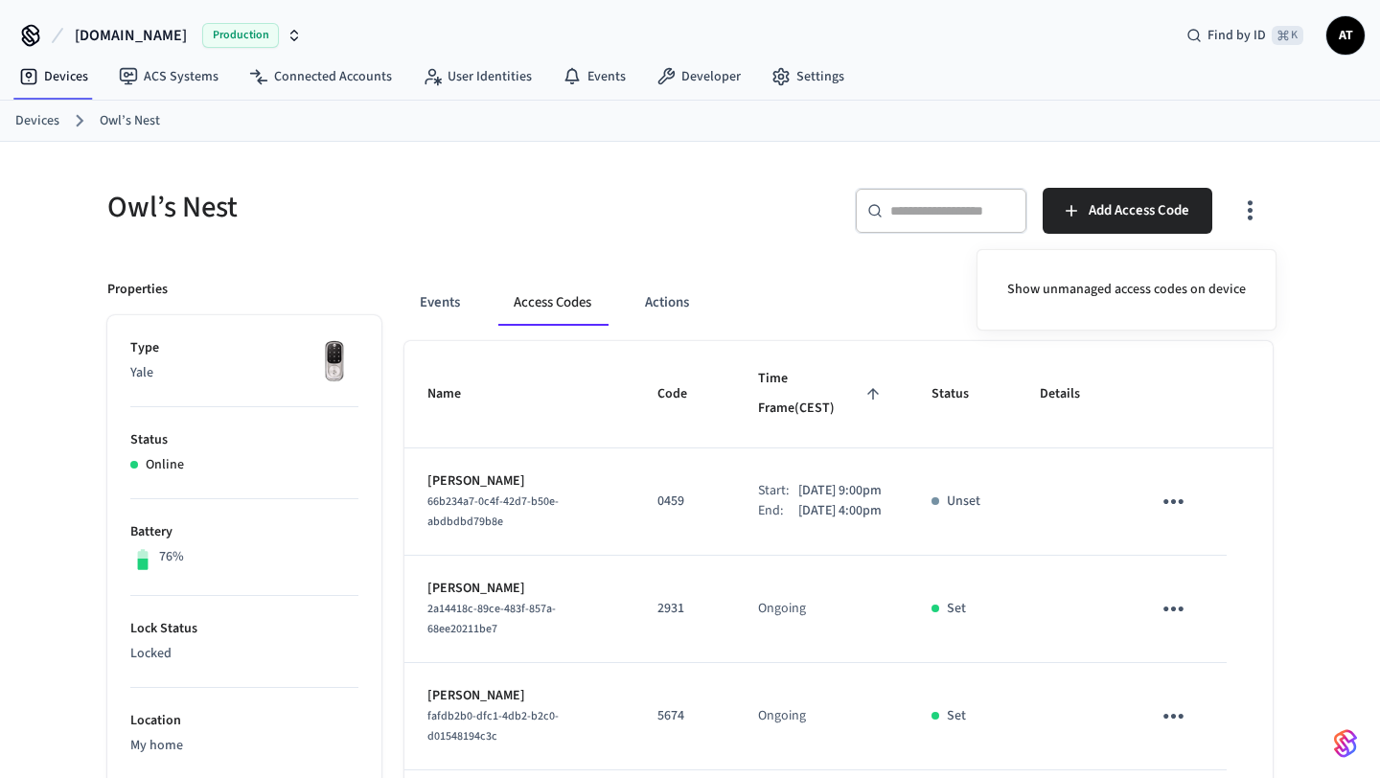
click at [705, 232] on div at bounding box center [690, 389] width 1380 height 778
